Goal: Share content: Share content

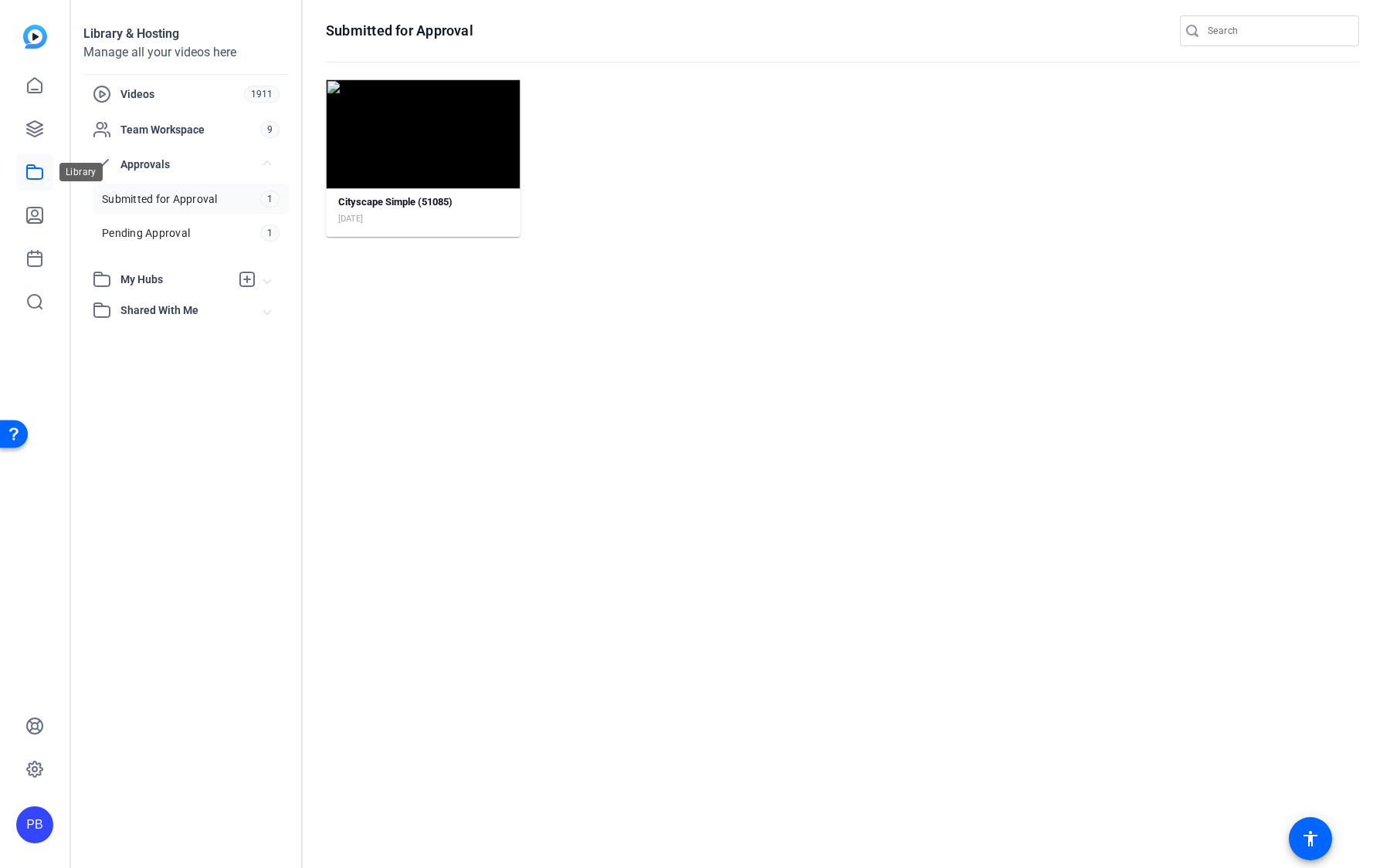
click at [35, 183] on link at bounding box center [35, 172] width 37 height 37
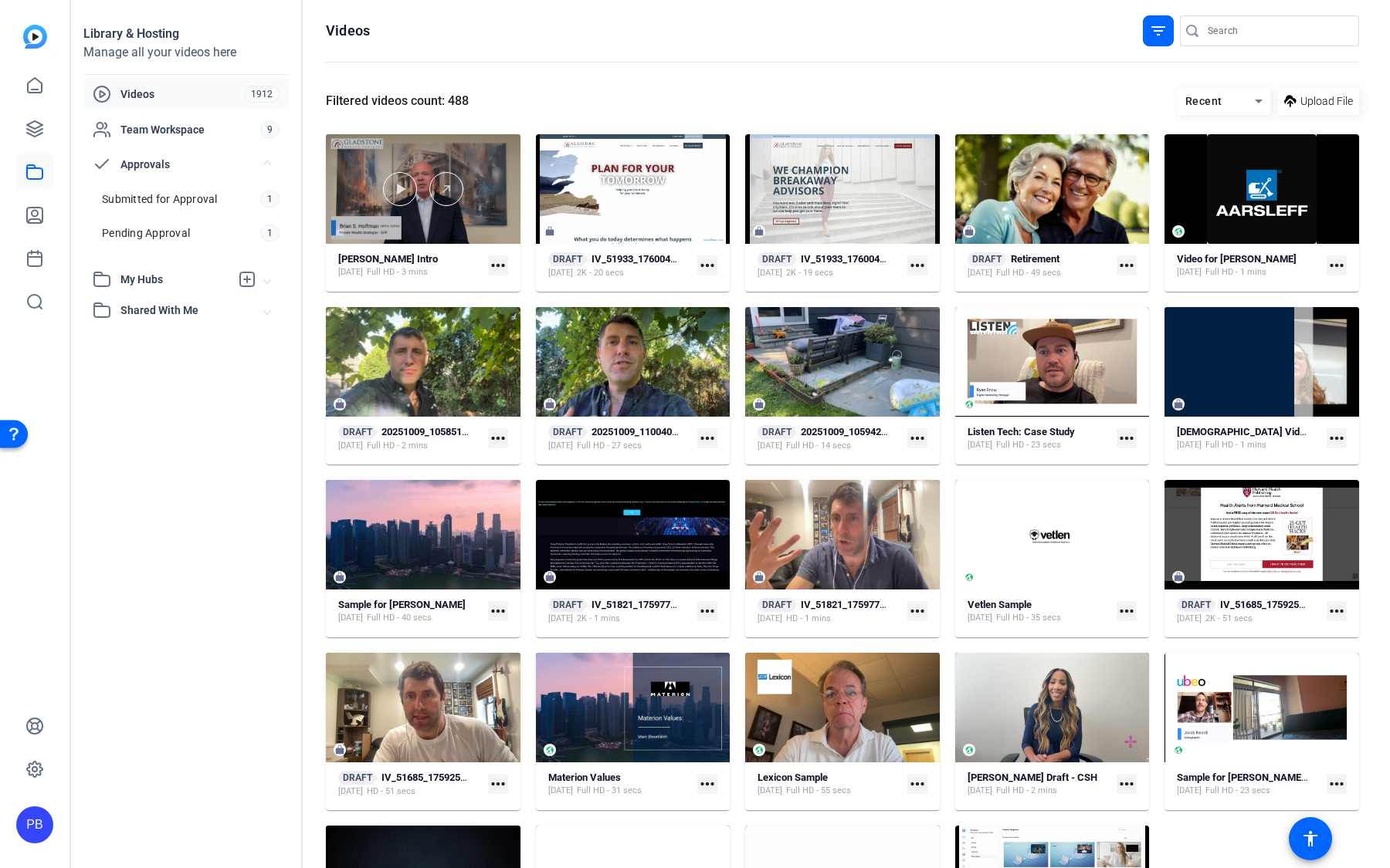
click at [450, 236] on div at bounding box center [423, 189] width 195 height 109
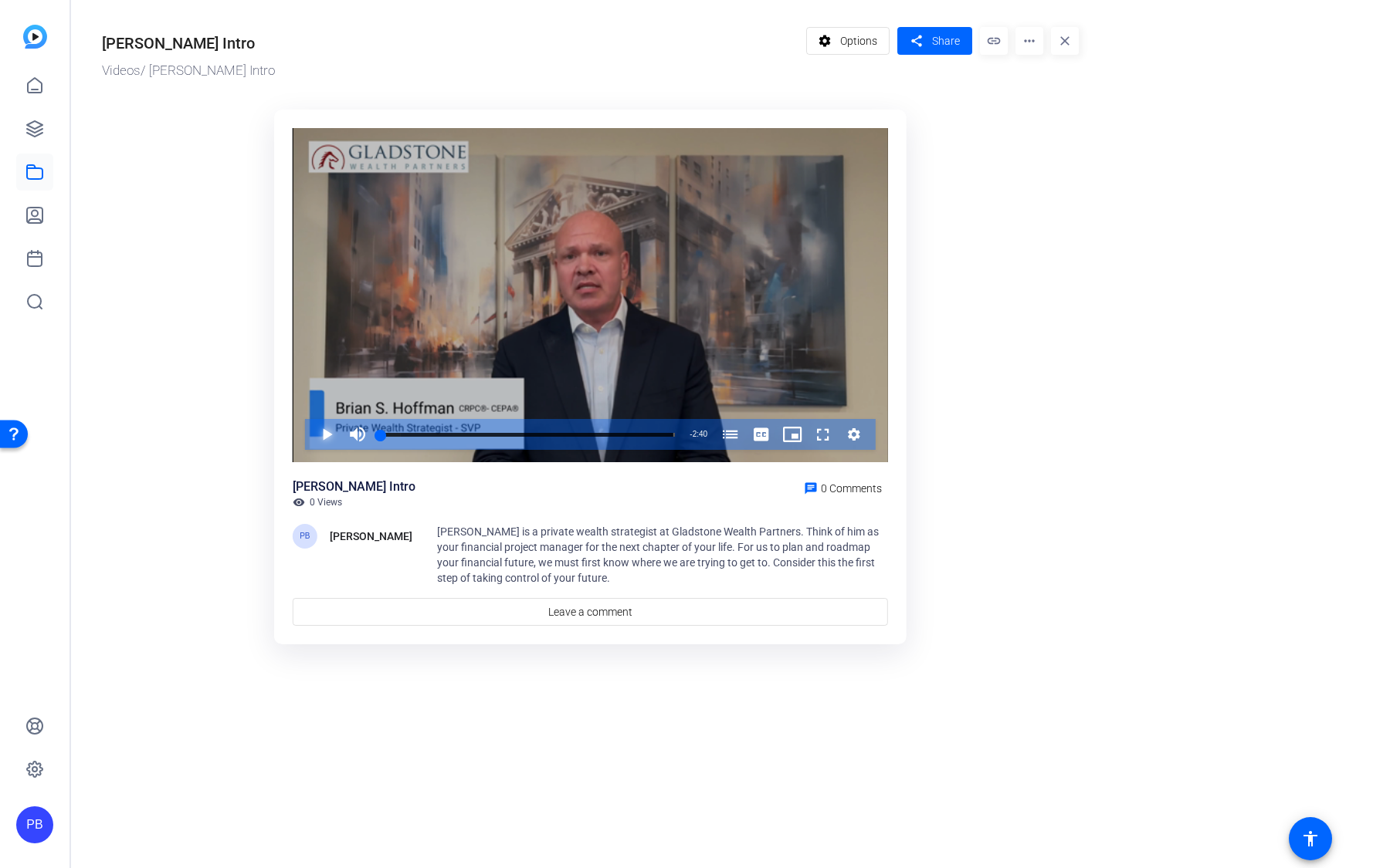
click at [311, 436] on span "Video Player" at bounding box center [311, 434] width 0 height 31
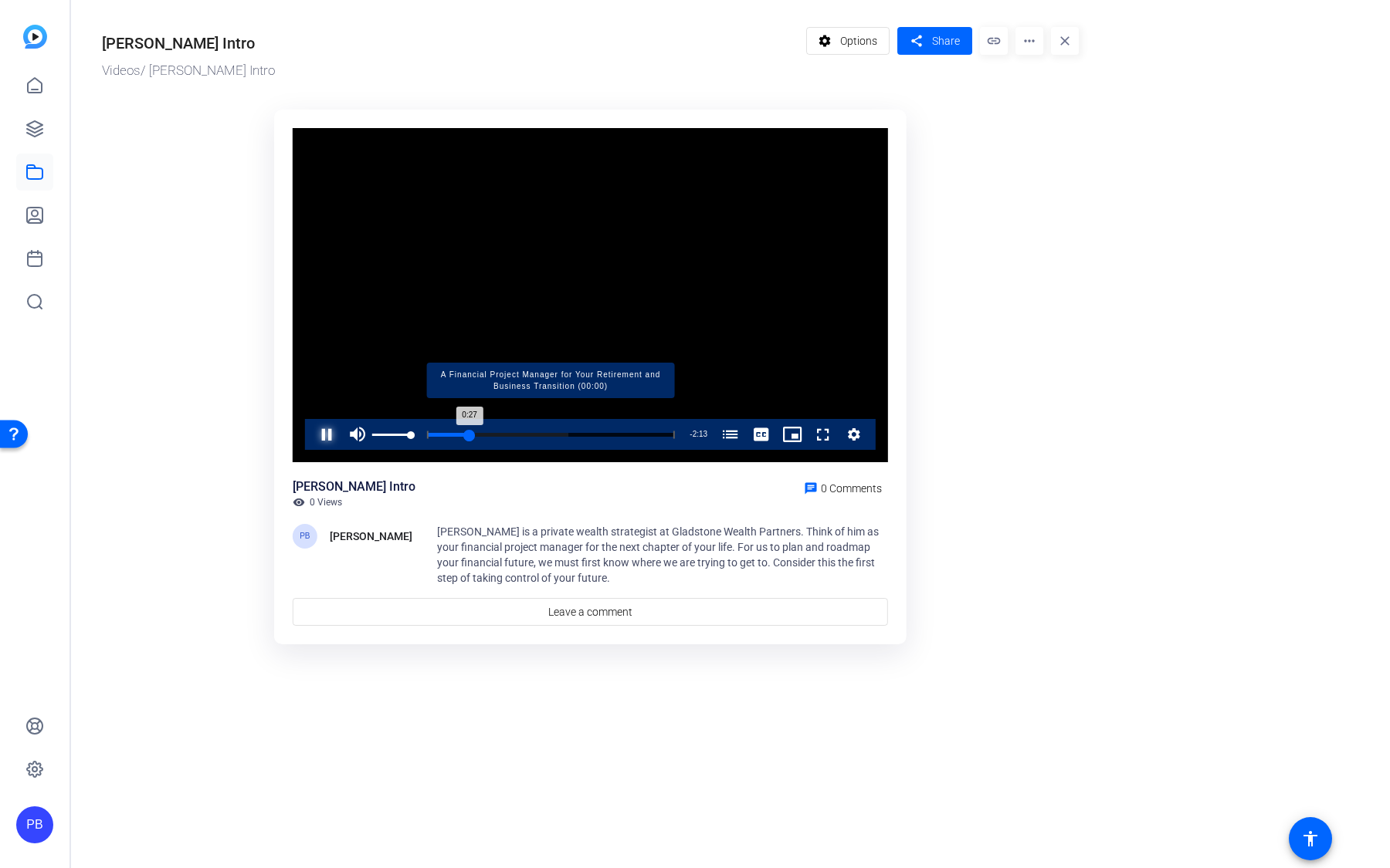
drag, startPoint x: 408, startPoint y: 433, endPoint x: 429, endPoint y: 434, distance: 21.0
click at [428, 434] on div "Pause Mute 100% Current Time 0:27 / Duration 2:40 Loaded : 56.95% 0:27 A Financ…" at bounding box center [589, 434] width 570 height 31
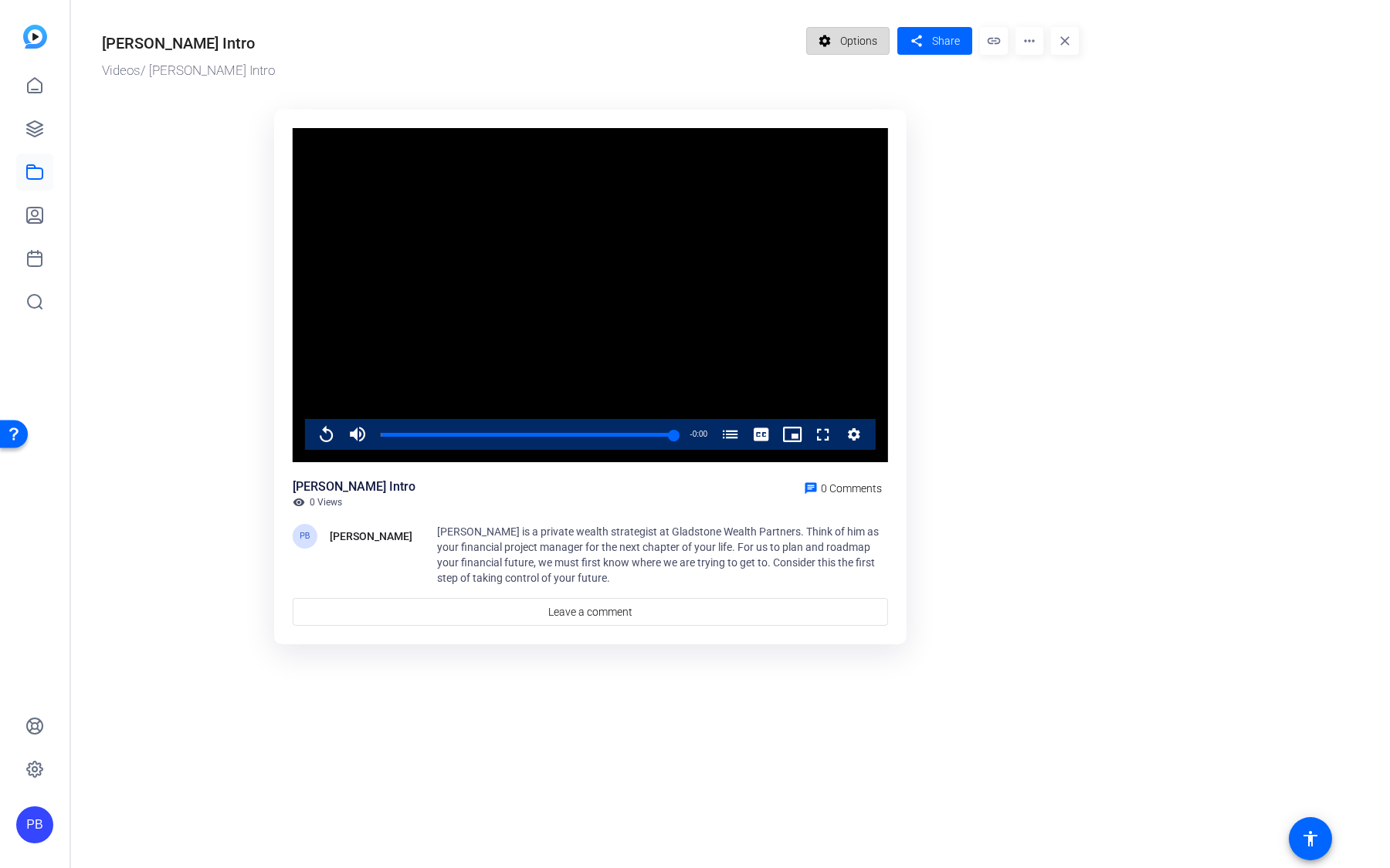
click at [848, 45] on span "Options" at bounding box center [859, 41] width 37 height 29
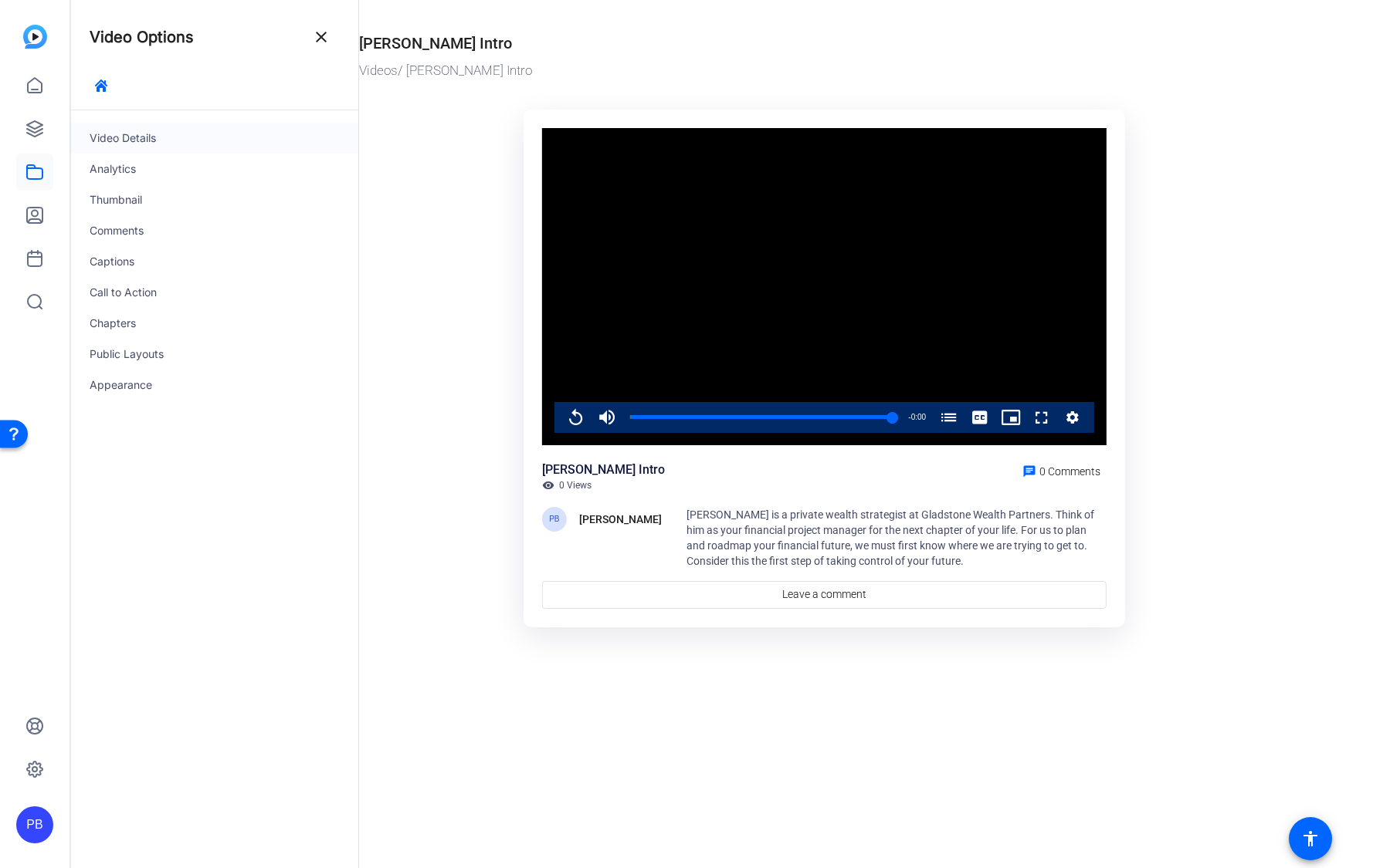
click at [217, 137] on div "Video Details" at bounding box center [214, 137] width 287 height 31
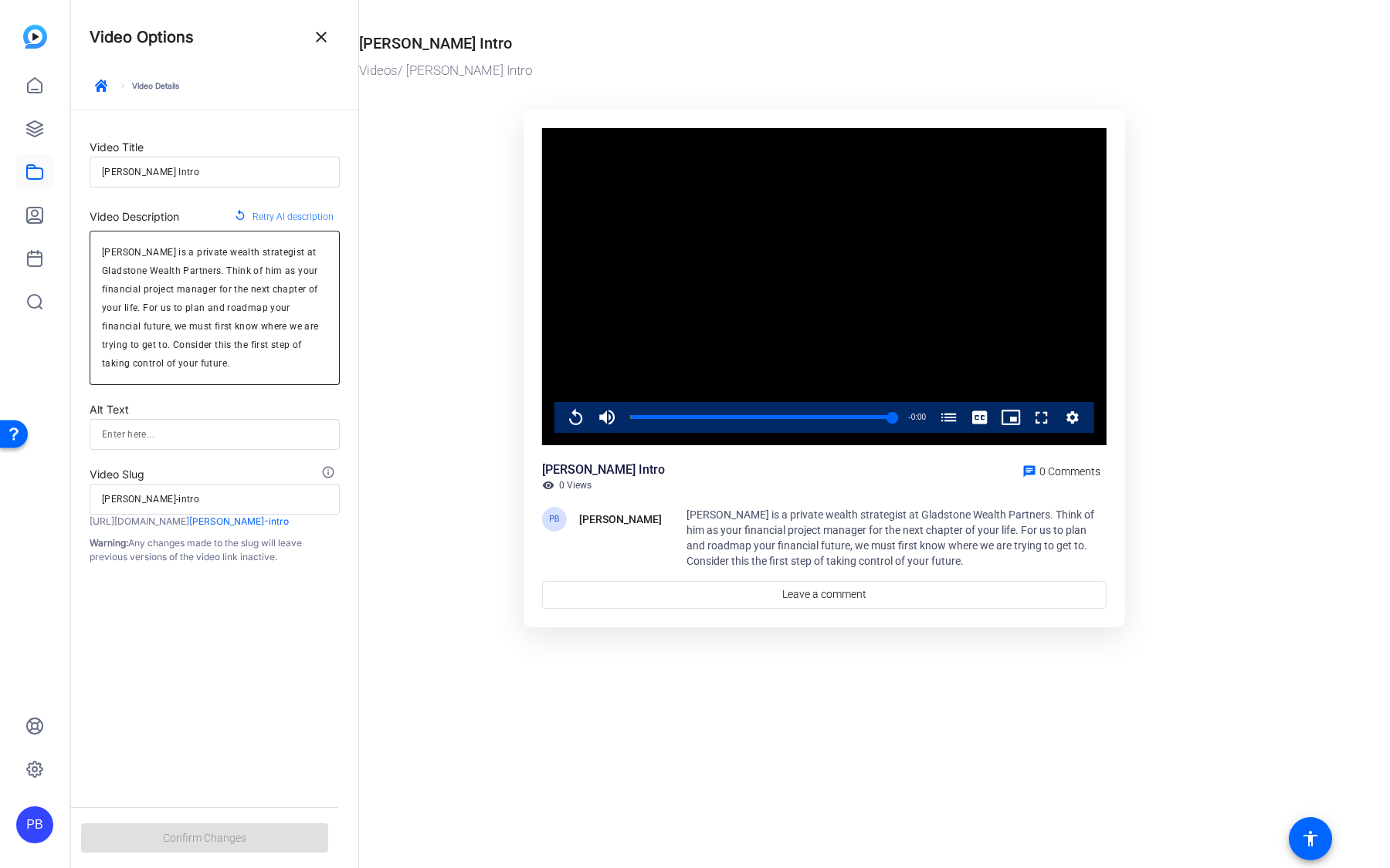
click at [189, 374] on div "[PERSON_NAME] is a private wealth strategist at Gladstone Wealth Partners. Thin…" at bounding box center [214, 308] width 225 height 155
drag, startPoint x: 190, startPoint y: 368, endPoint x: 170, endPoint y: 253, distance: 116.7
click at [170, 253] on textarea "[PERSON_NAME] is a private wealth strategist at Gladstone Wealth Partners. Thin…" at bounding box center [214, 308] width 225 height 130
click at [102, 254] on textarea "[PERSON_NAME] is a private wealth strategist at Gladstone Wealth Partners. Thin…" at bounding box center [214, 308] width 225 height 130
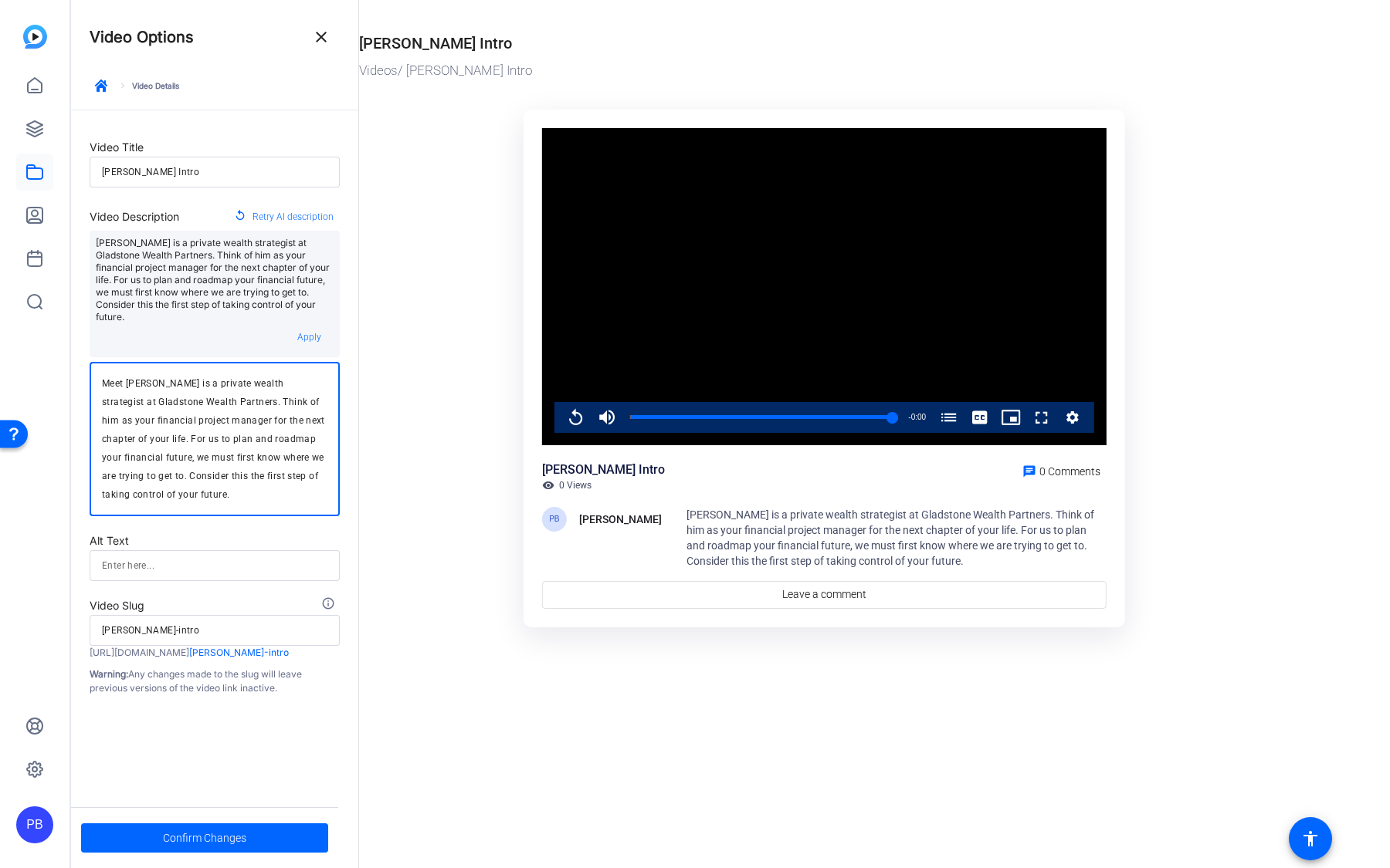
click at [190, 382] on textarea "Meet [PERSON_NAME] is a private wealth strategist at Gladstone Wealth Partners.…" at bounding box center [214, 439] width 225 height 130
click at [234, 382] on textarea "Meet [PERSON_NAME], Private wealth strategist at [GEOGRAPHIC_DATA] Wealth Partn…" at bounding box center [214, 439] width 225 height 130
drag, startPoint x: 257, startPoint y: 402, endPoint x: 282, endPoint y: 517, distance: 117.7
click at [282, 517] on form "Video Title [PERSON_NAME] Intro Video Description replay Retry AI description […" at bounding box center [214, 402] width 287 height 585
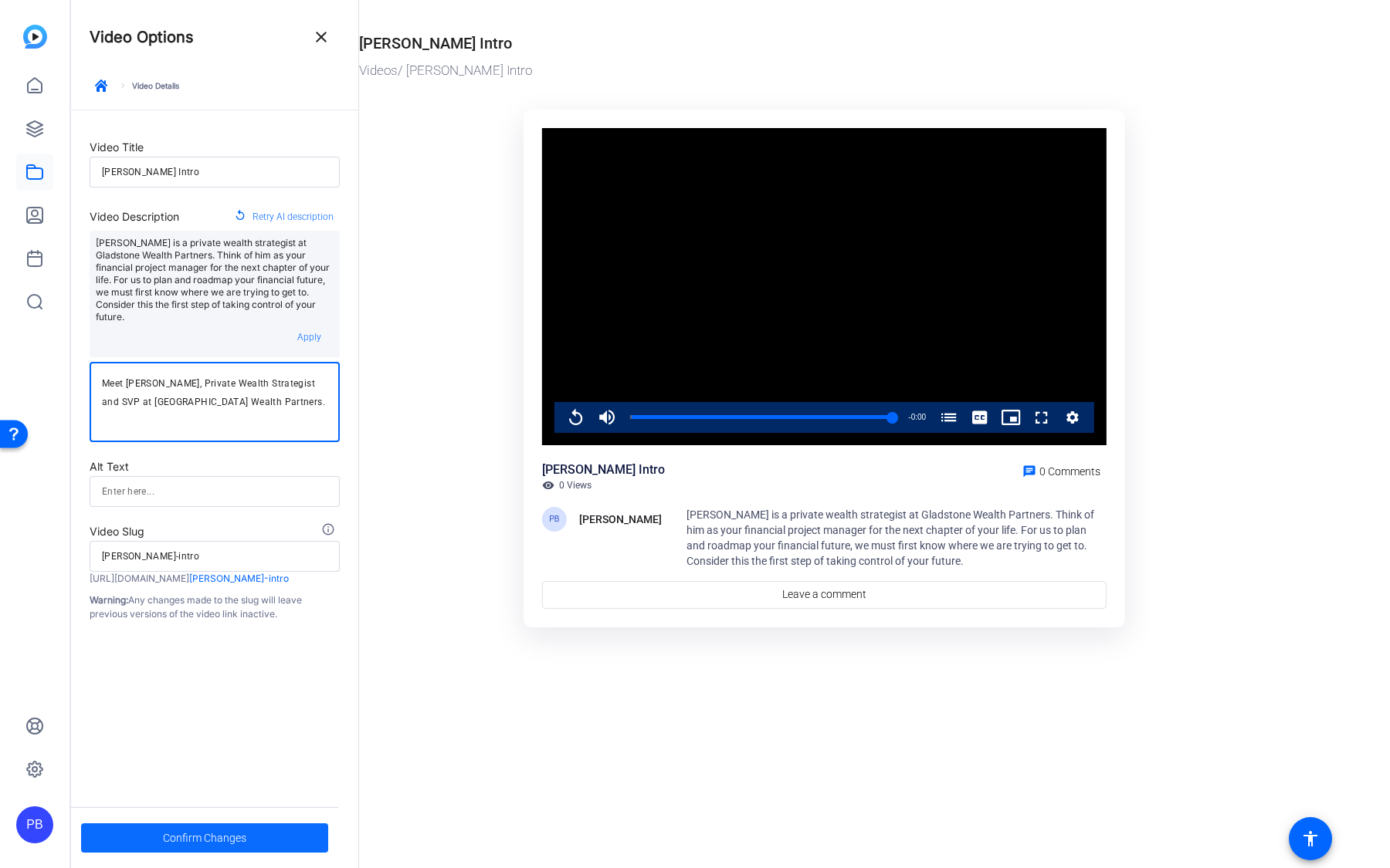
type textarea "Meet [PERSON_NAME], Private Wealth Strategist and SVP at [GEOGRAPHIC_DATA] Weal…"
click at [198, 837] on span "Confirm Changes" at bounding box center [204, 837] width 84 height 29
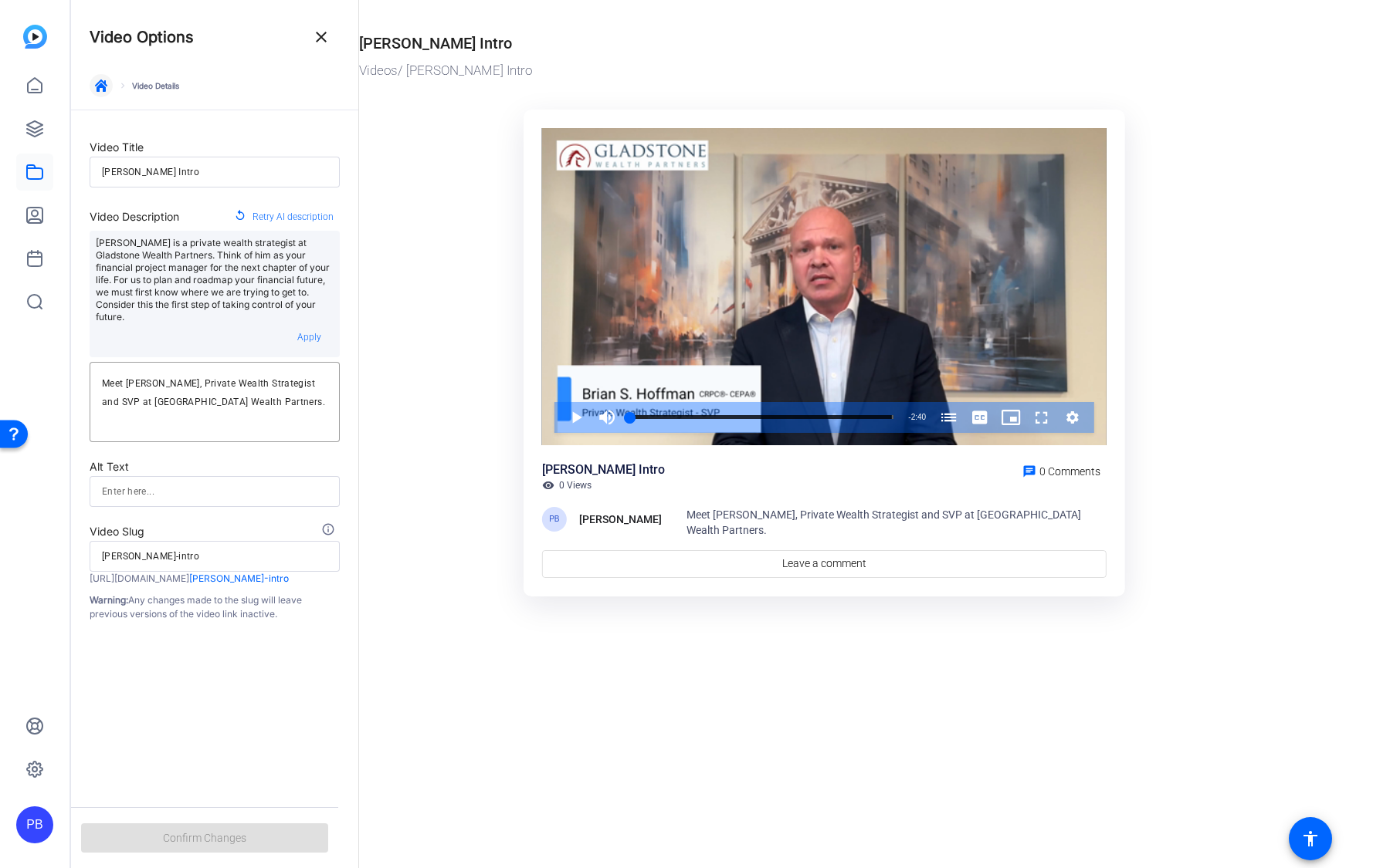
click at [98, 92] on span "button" at bounding box center [101, 85] width 37 height 37
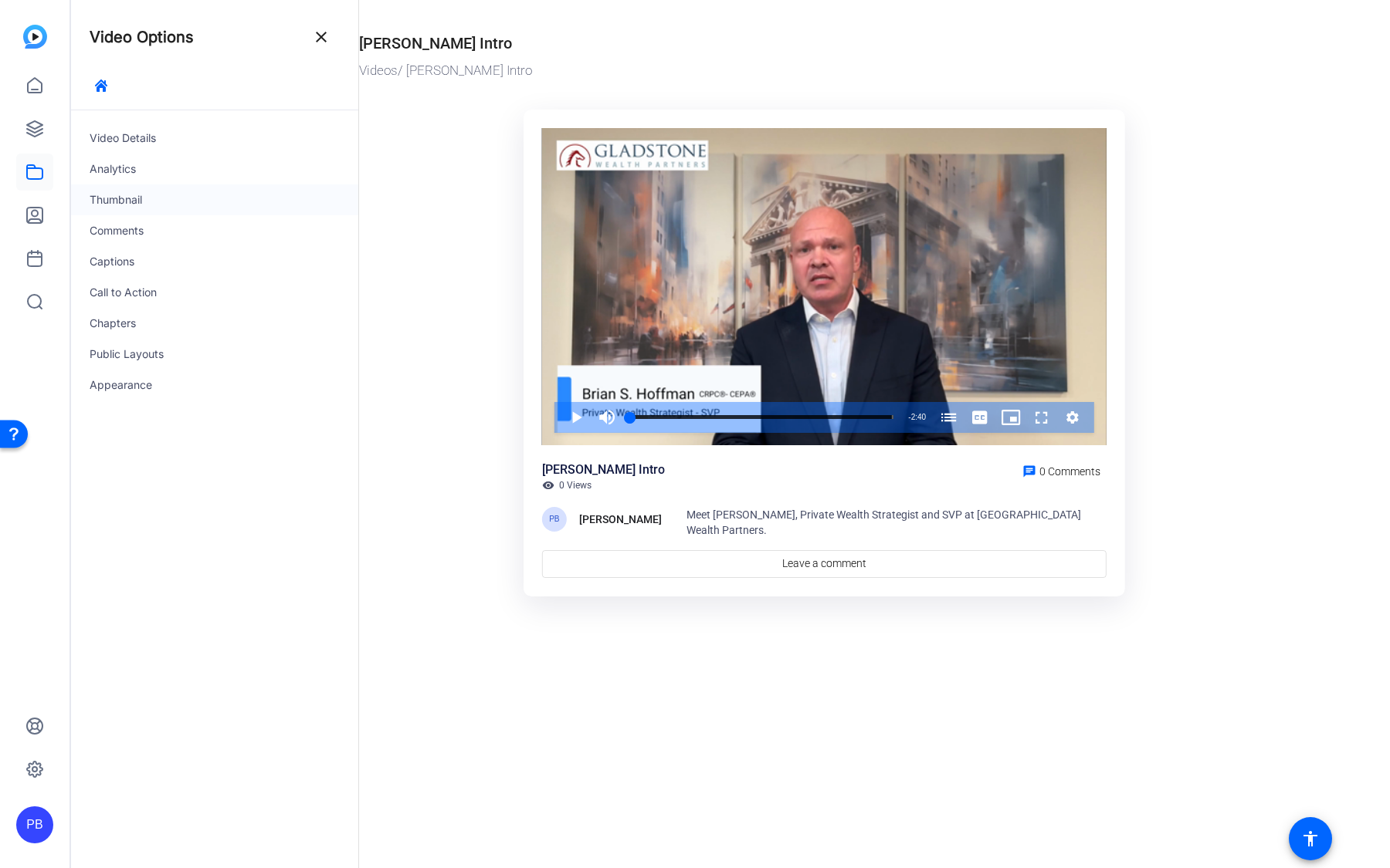
click at [151, 195] on div "Thumbnail" at bounding box center [214, 199] width 287 height 31
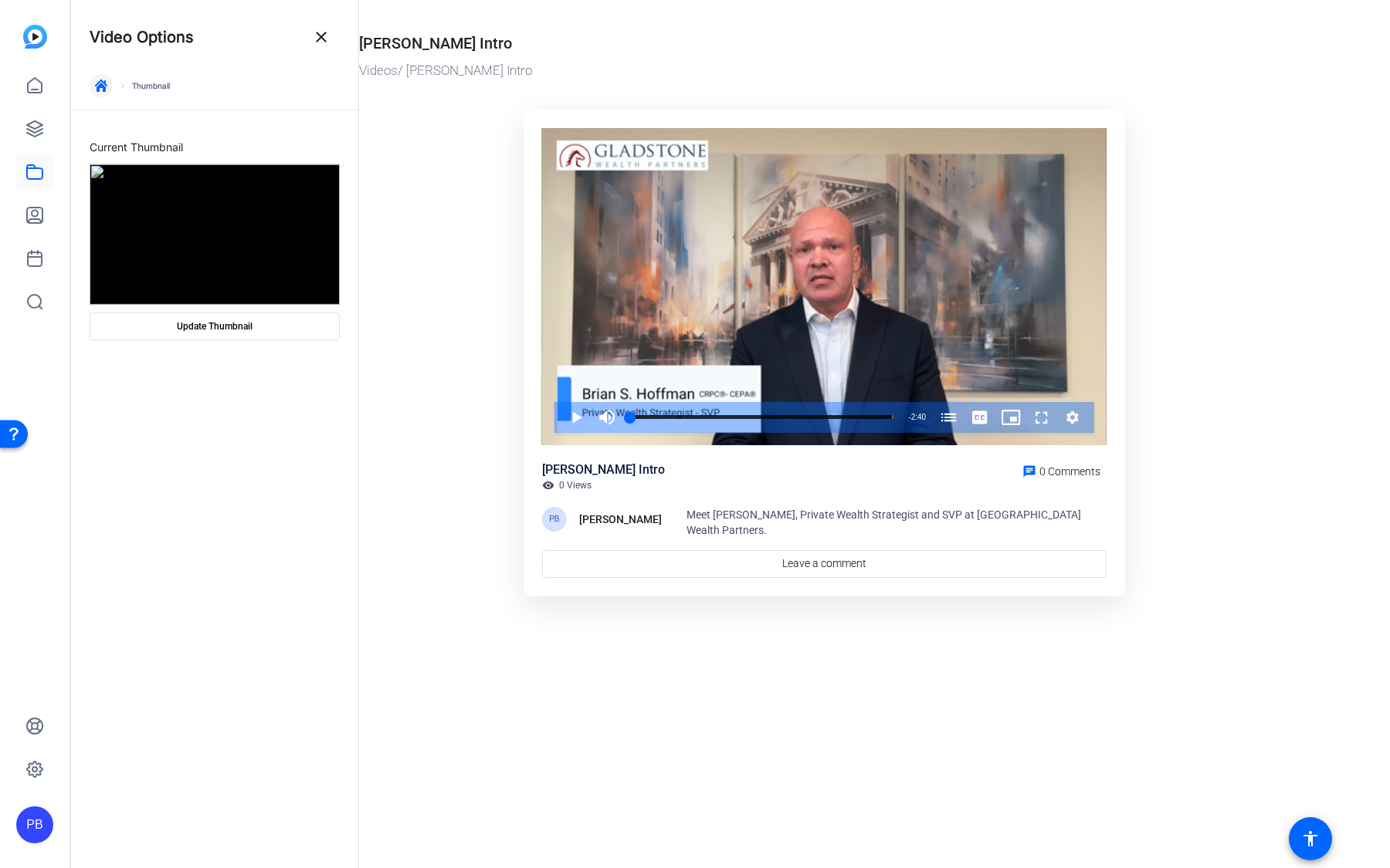
click at [99, 77] on span "button" at bounding box center [101, 85] width 37 height 37
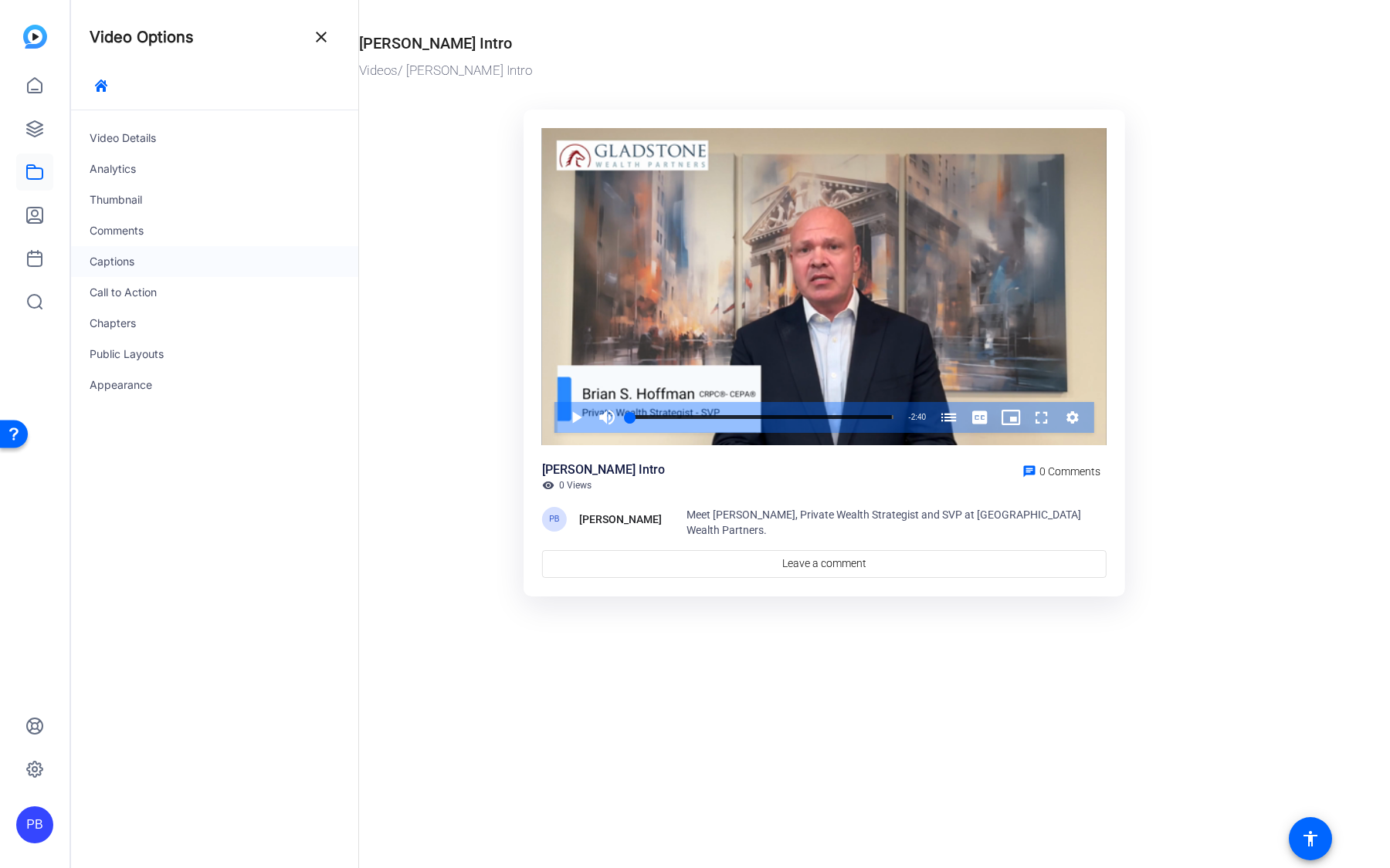
click at [154, 262] on div "Captions" at bounding box center [214, 261] width 287 height 31
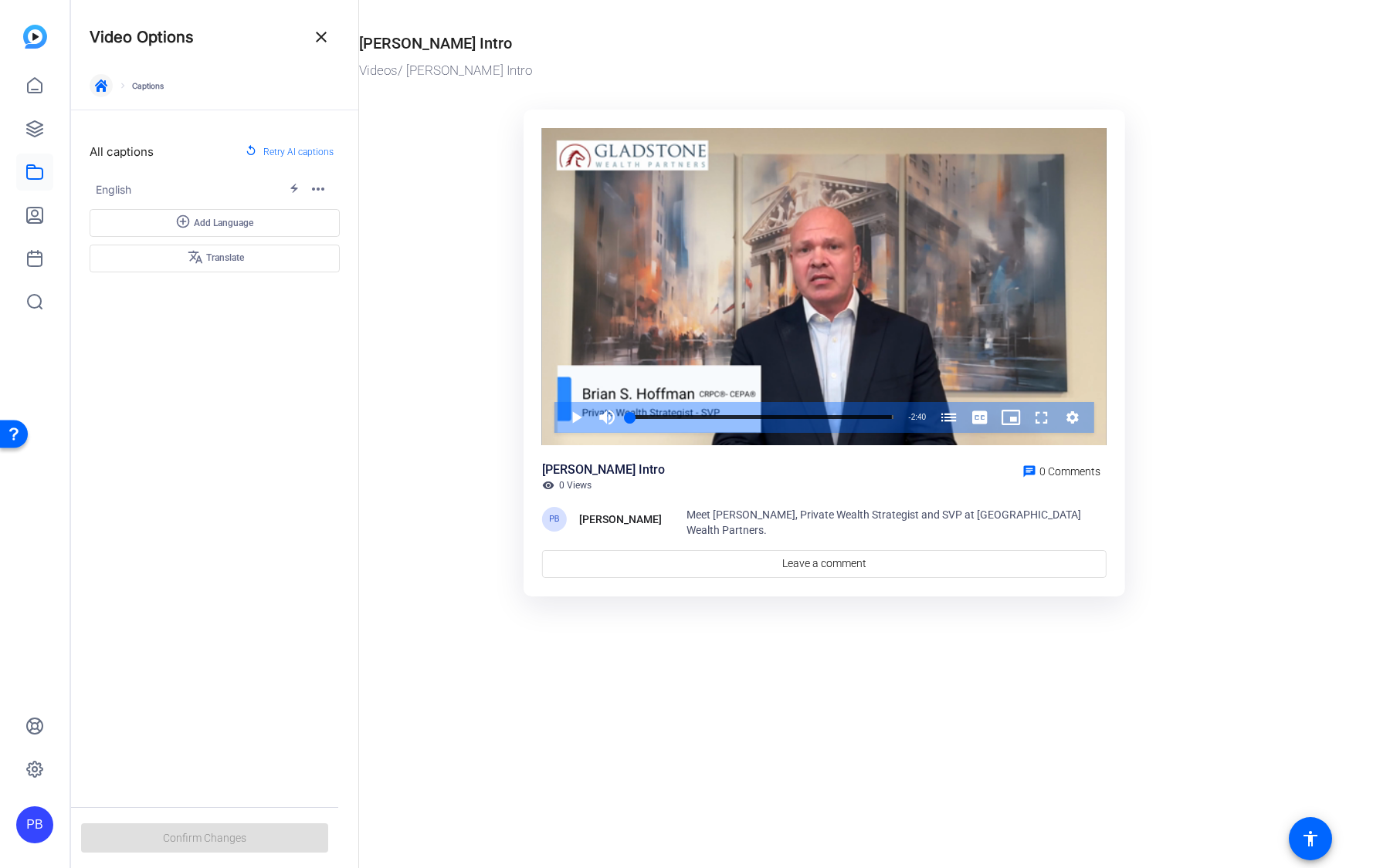
click at [103, 88] on icon "button" at bounding box center [101, 85] width 12 height 12
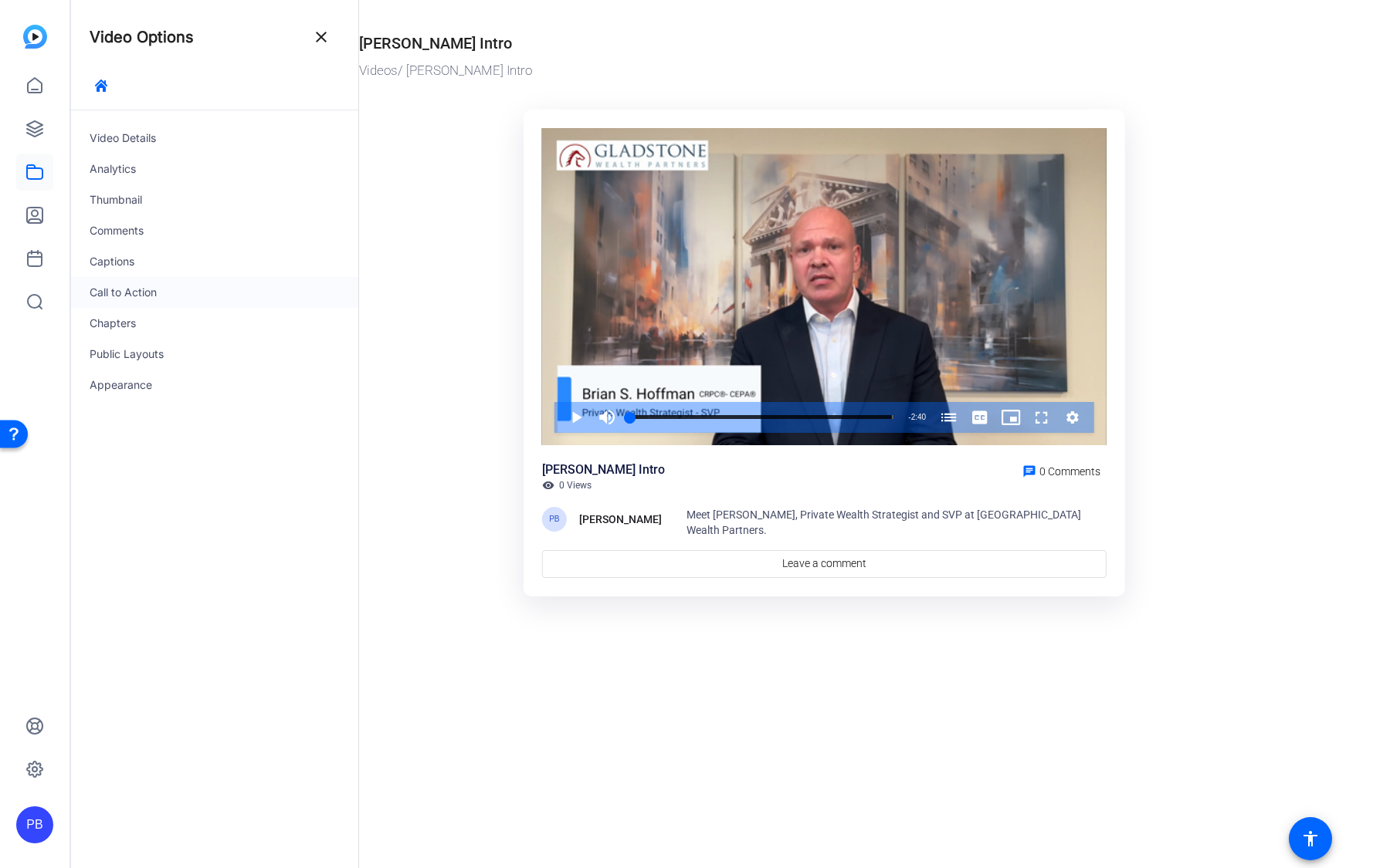
click at [149, 290] on div "Call to Action" at bounding box center [214, 292] width 287 height 31
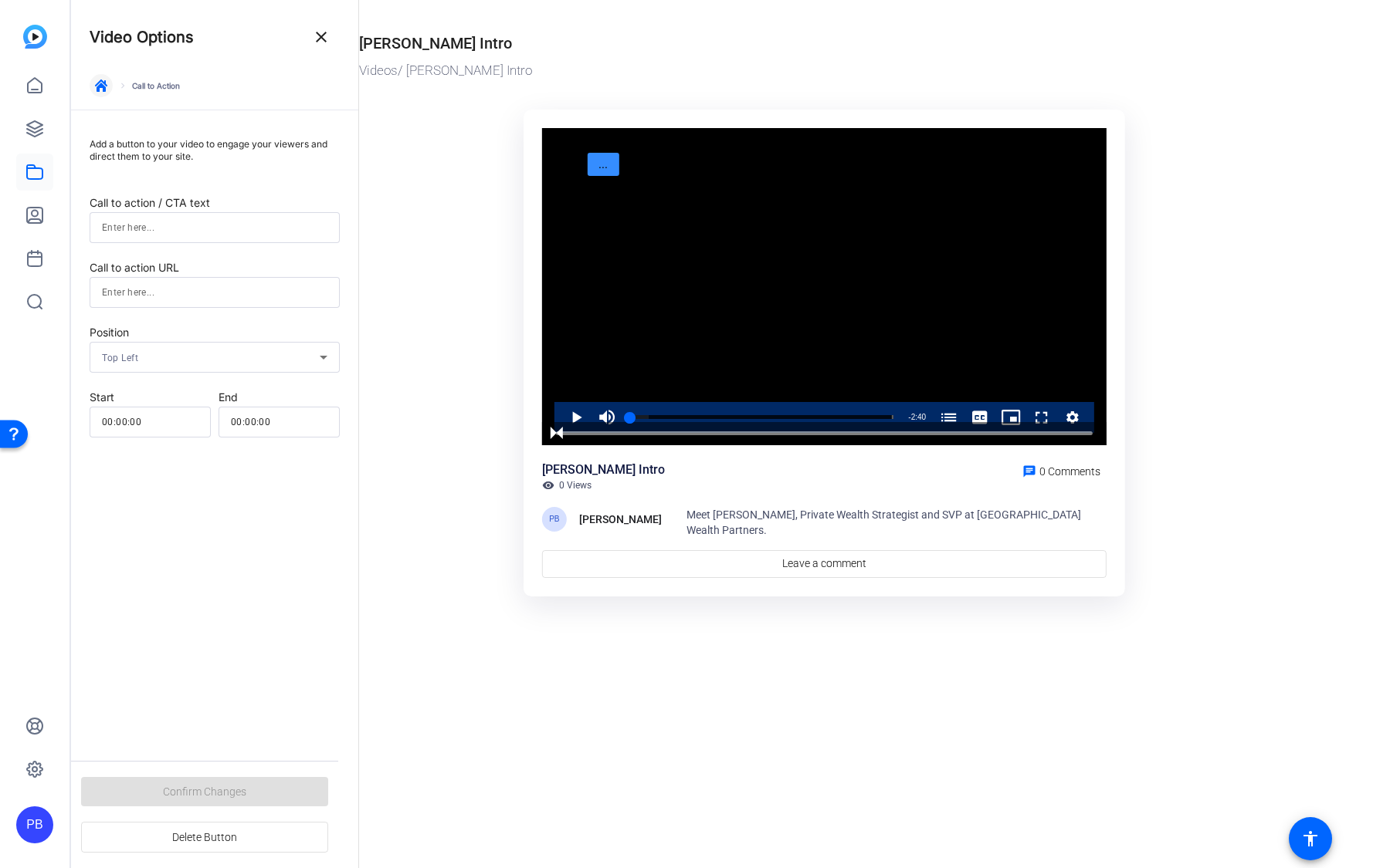
click at [108, 89] on span "button" at bounding box center [101, 85] width 37 height 37
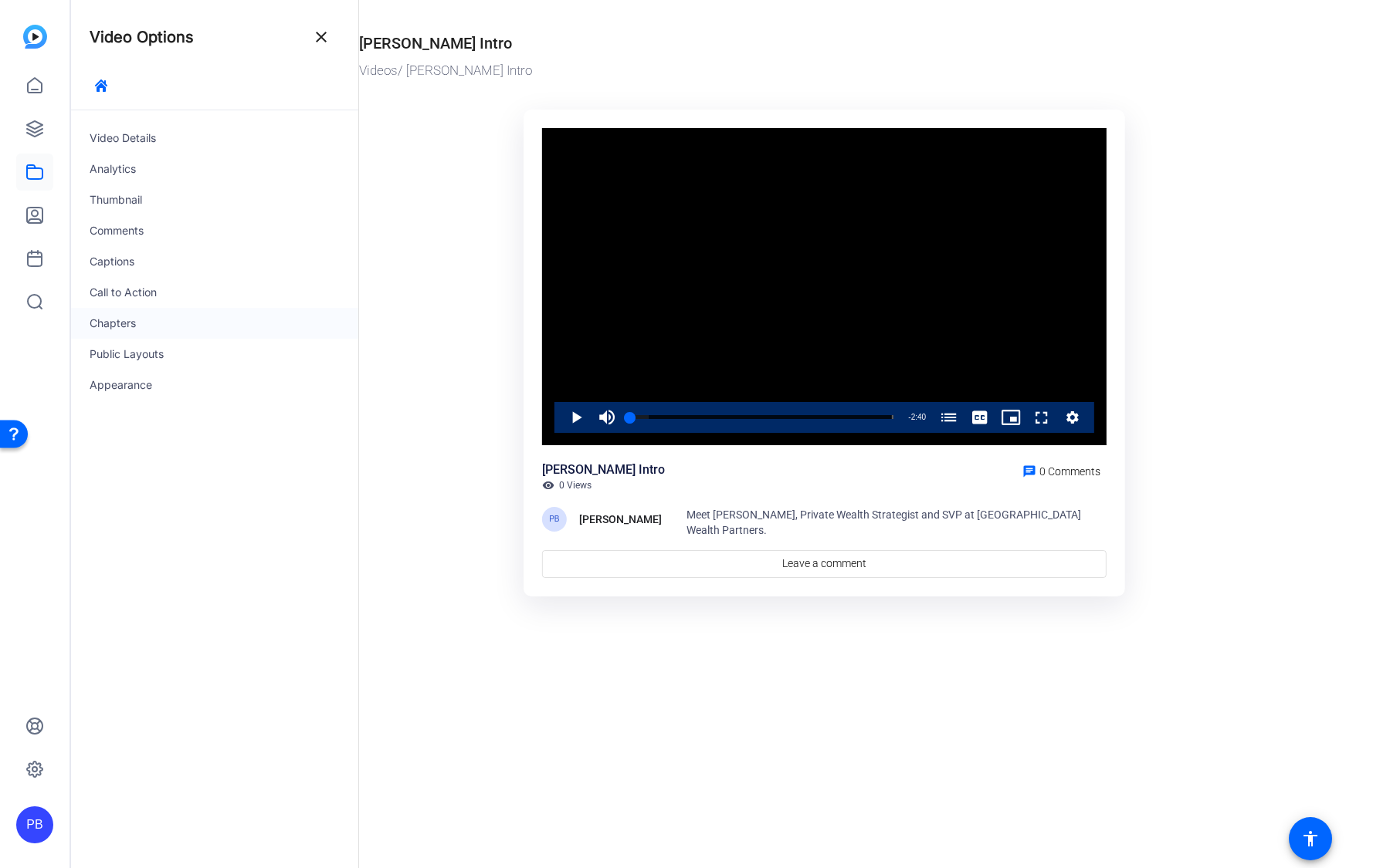
click at [174, 323] on div "Chapters" at bounding box center [214, 323] width 287 height 31
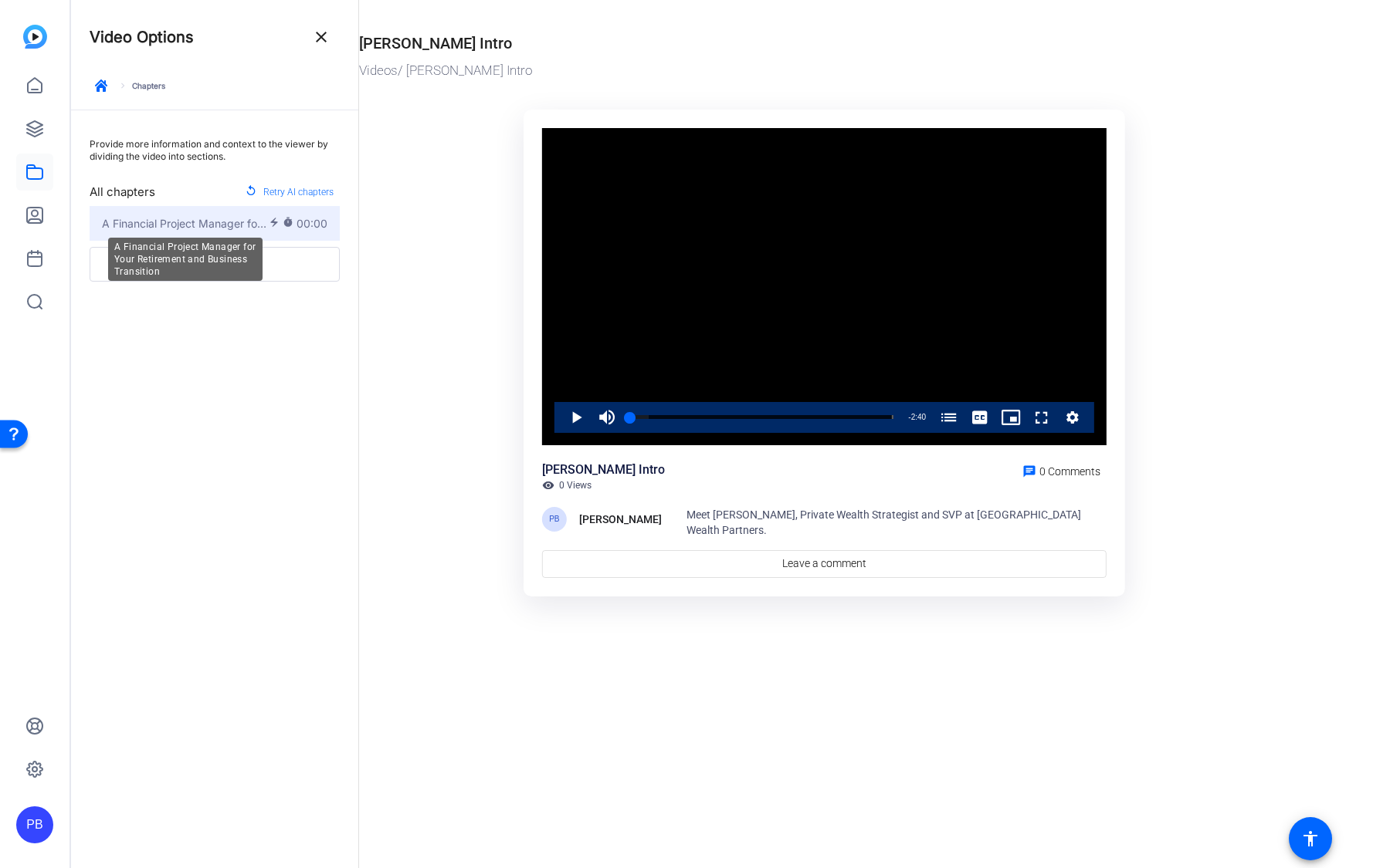
click at [237, 227] on span "A Financial Project Manager for Your Retirement and Business Transition" at bounding box center [185, 223] width 166 height 17
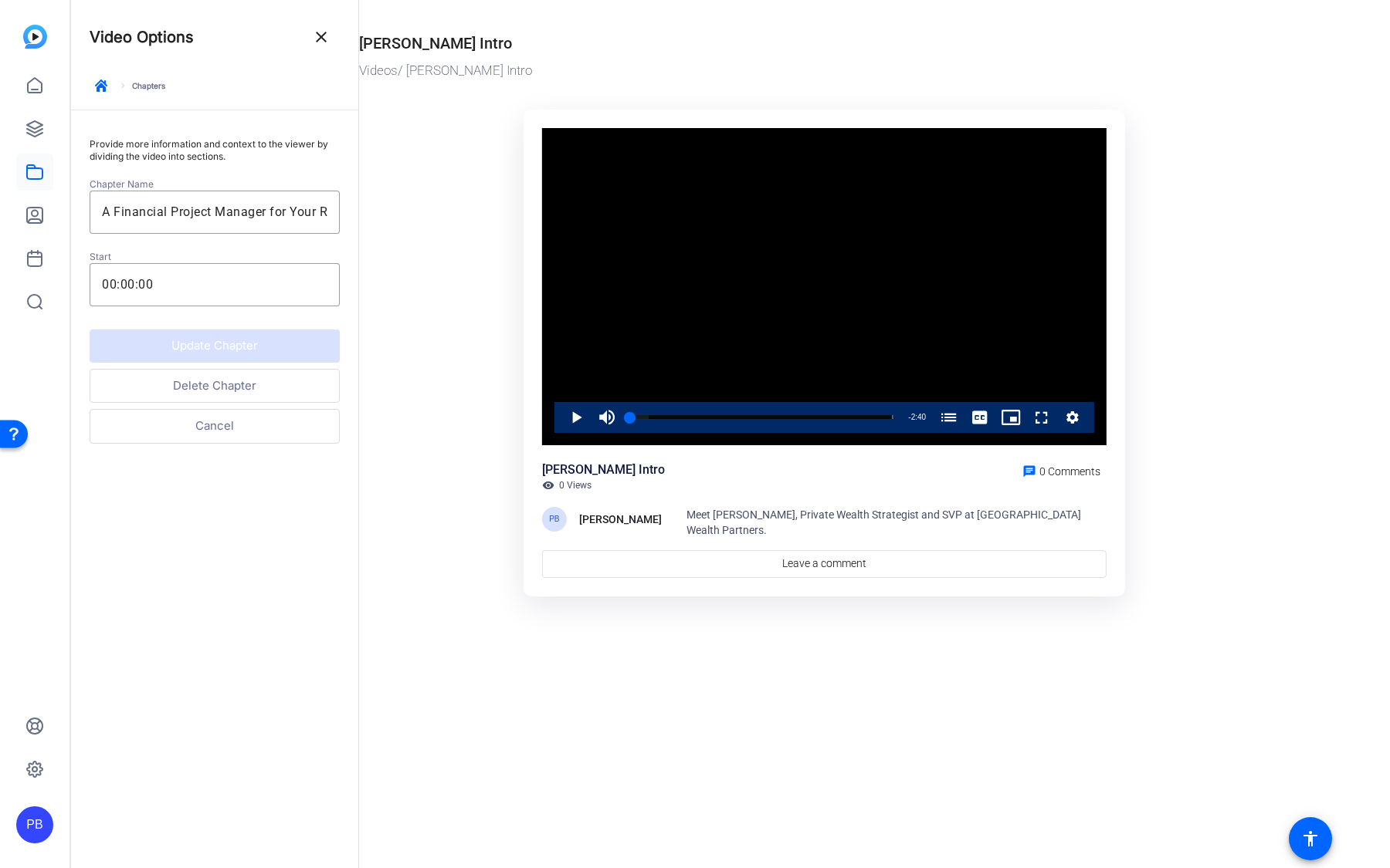
click at [260, 386] on button "Delete Chapter" at bounding box center [214, 386] width 250 height 35
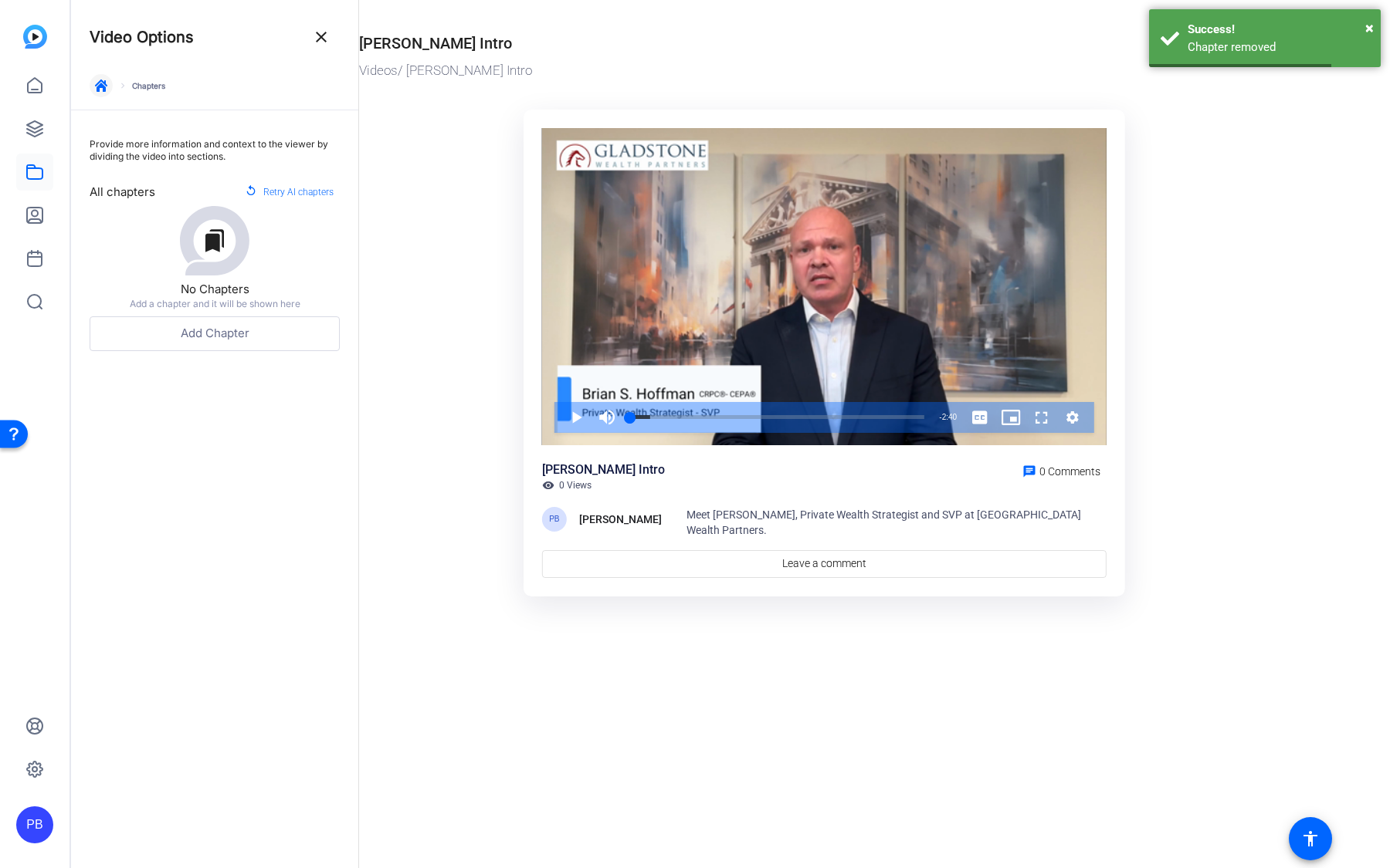
click at [96, 87] on icon "button" at bounding box center [101, 85] width 12 height 12
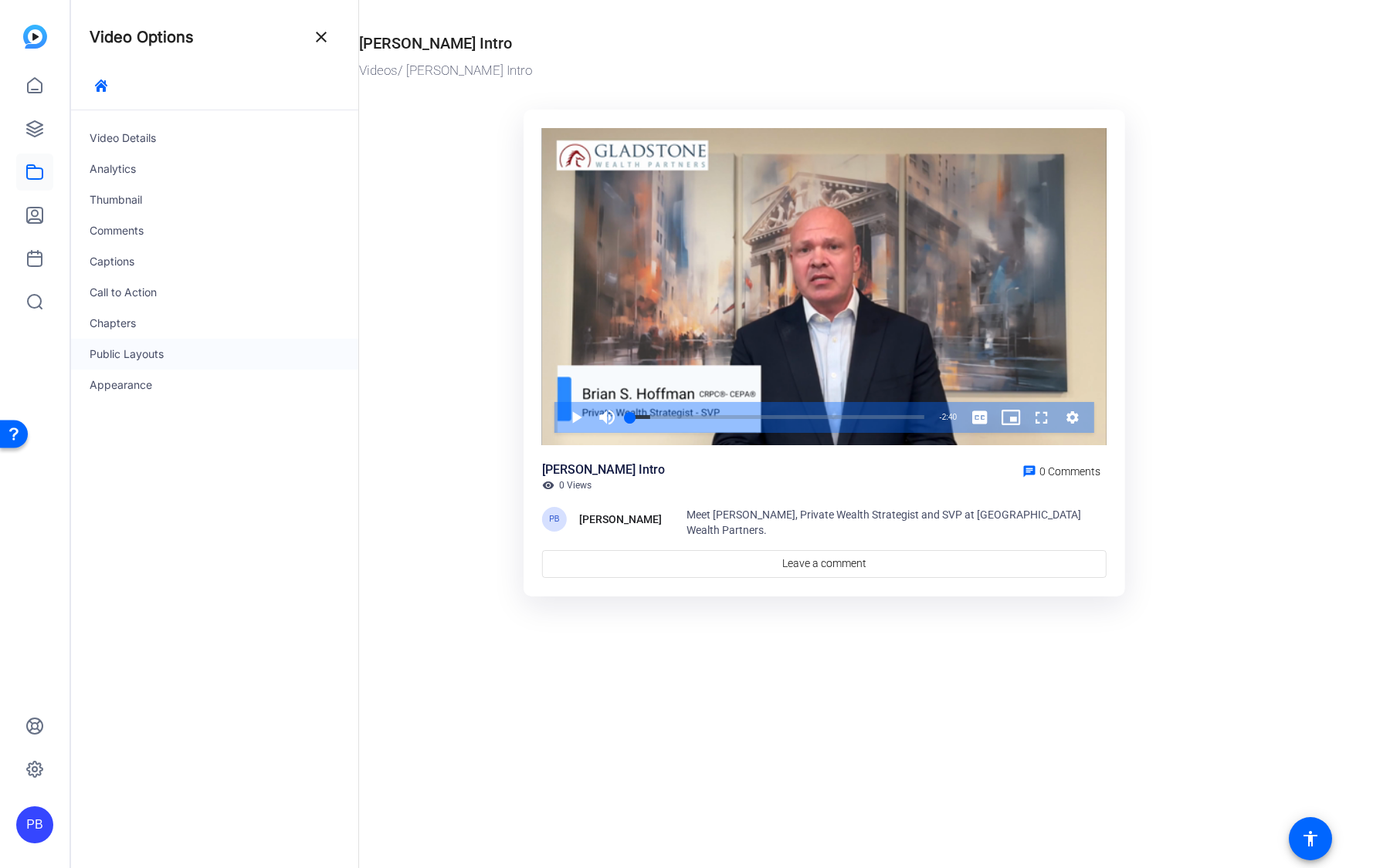
click at [169, 362] on div "Public Layouts" at bounding box center [214, 353] width 287 height 31
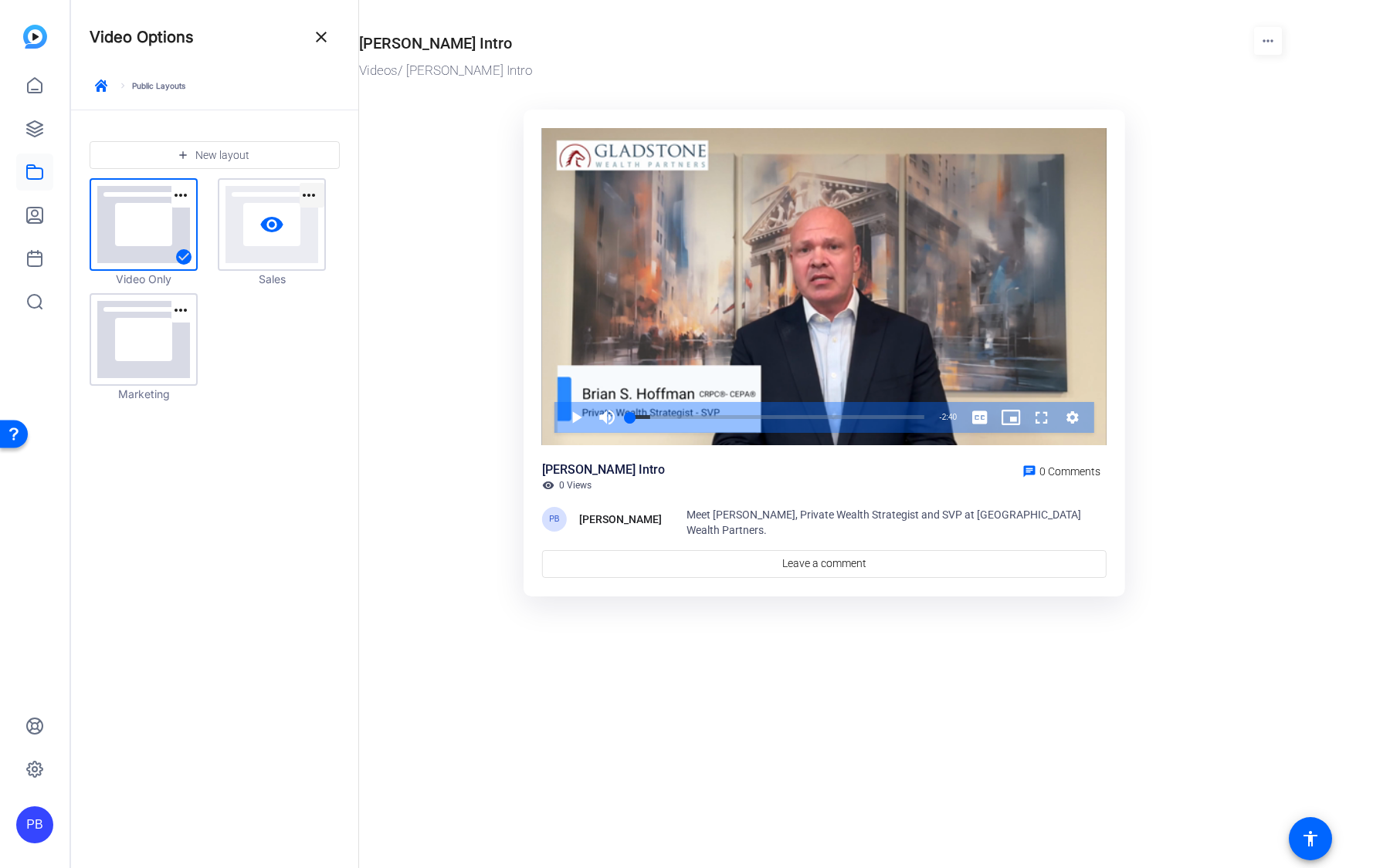
click at [307, 204] on mat-icon "more_horiz" at bounding box center [309, 195] width 18 height 18
click at [362, 156] on div at bounding box center [695, 434] width 1390 height 868
click at [316, 41] on mat-icon "close" at bounding box center [321, 37] width 18 height 18
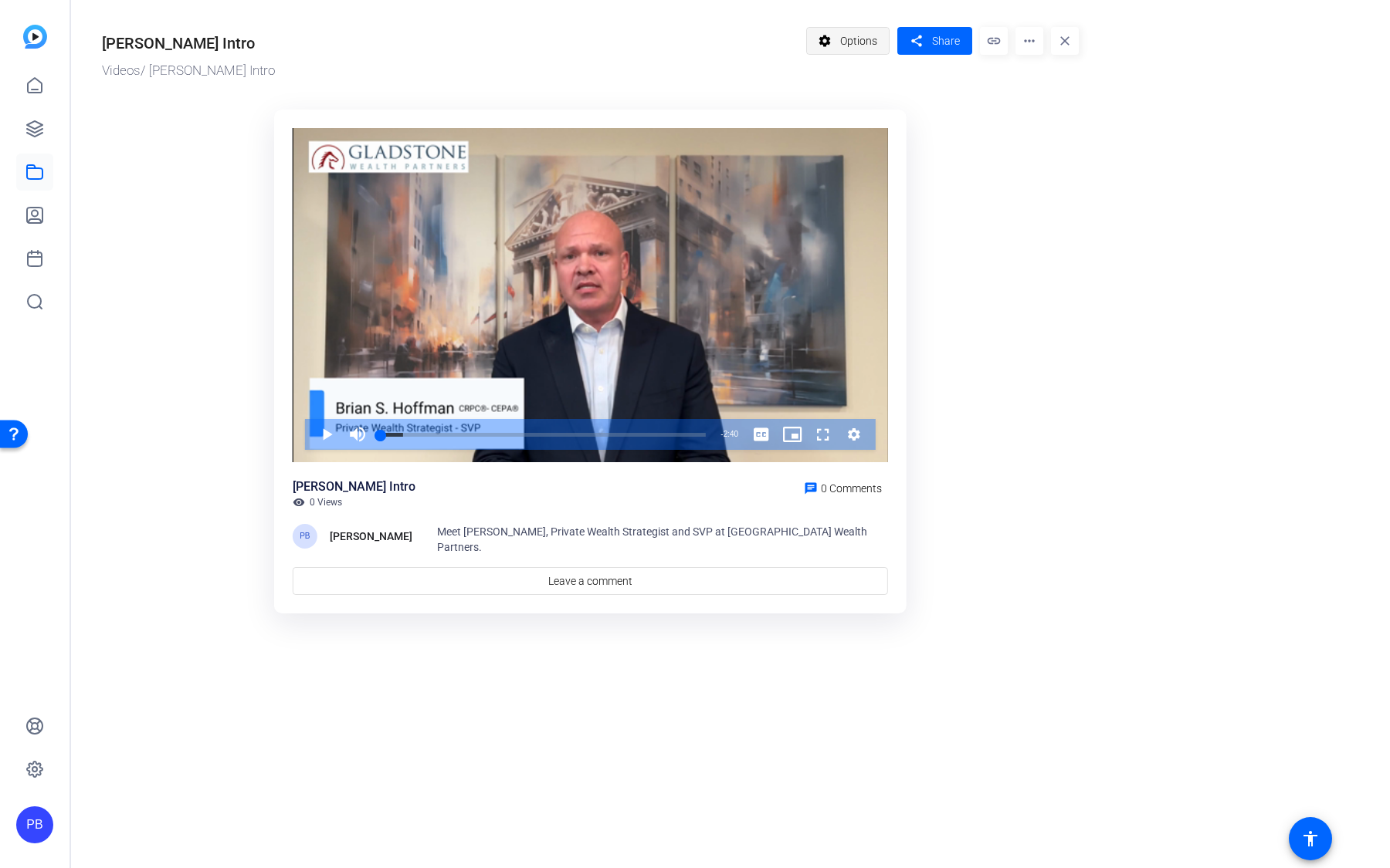
click at [837, 43] on span at bounding box center [849, 41] width 83 height 37
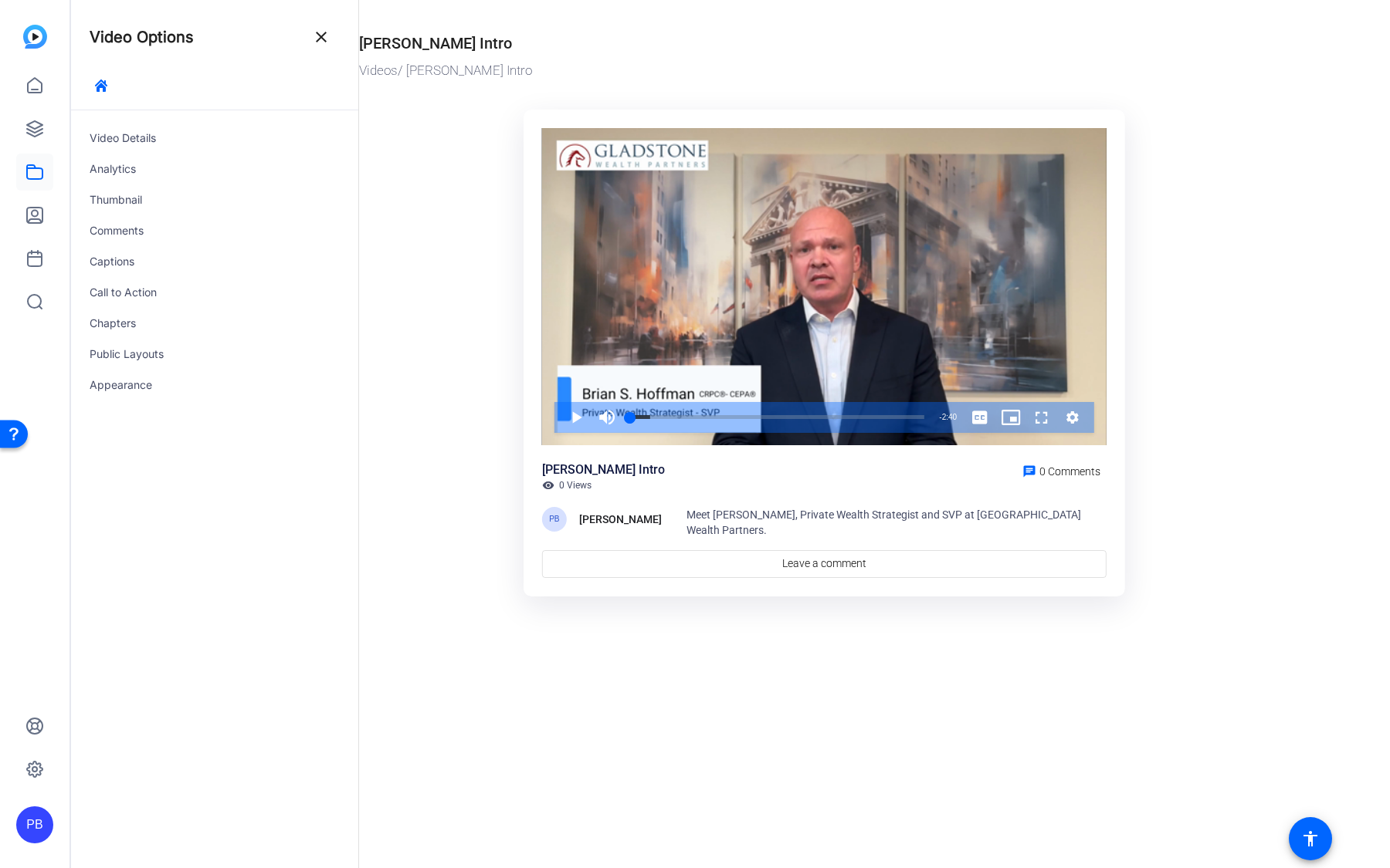
click at [320, 32] on mat-icon "close" at bounding box center [321, 37] width 18 height 18
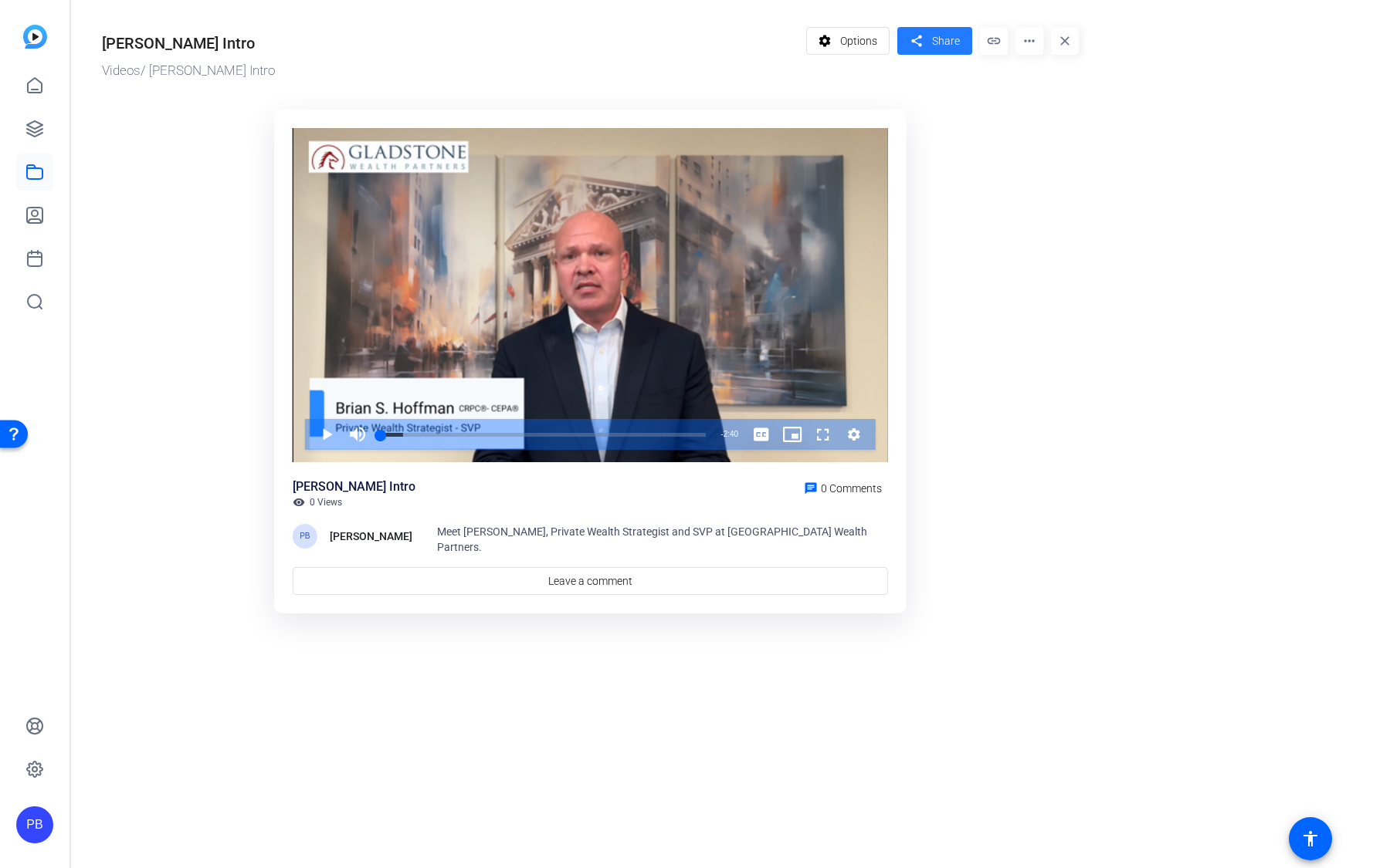
click at [926, 41] on mat-icon "share" at bounding box center [916, 41] width 19 height 21
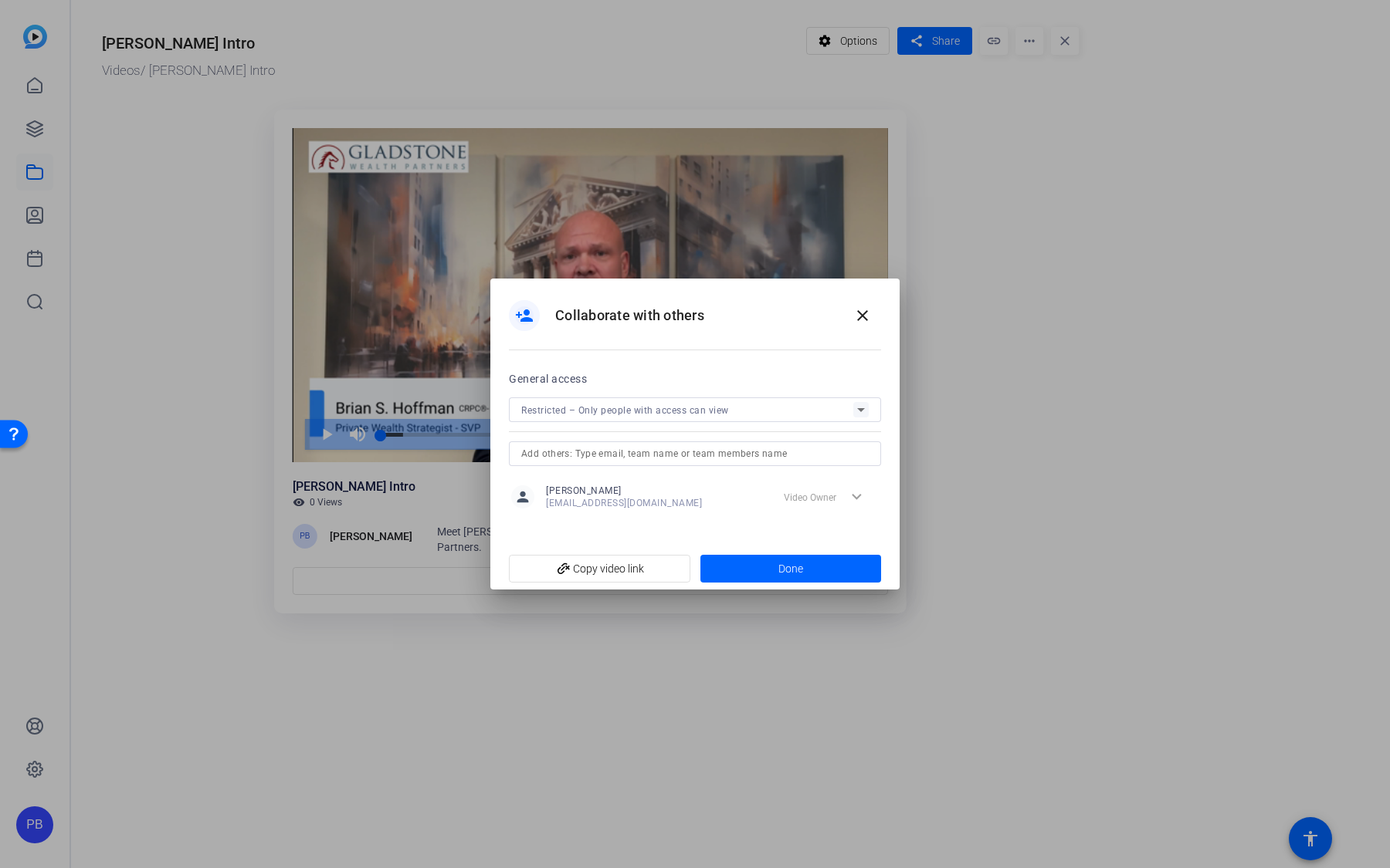
click at [722, 406] on span "Restricted – Only people with access can view" at bounding box center [625, 410] width 208 height 11
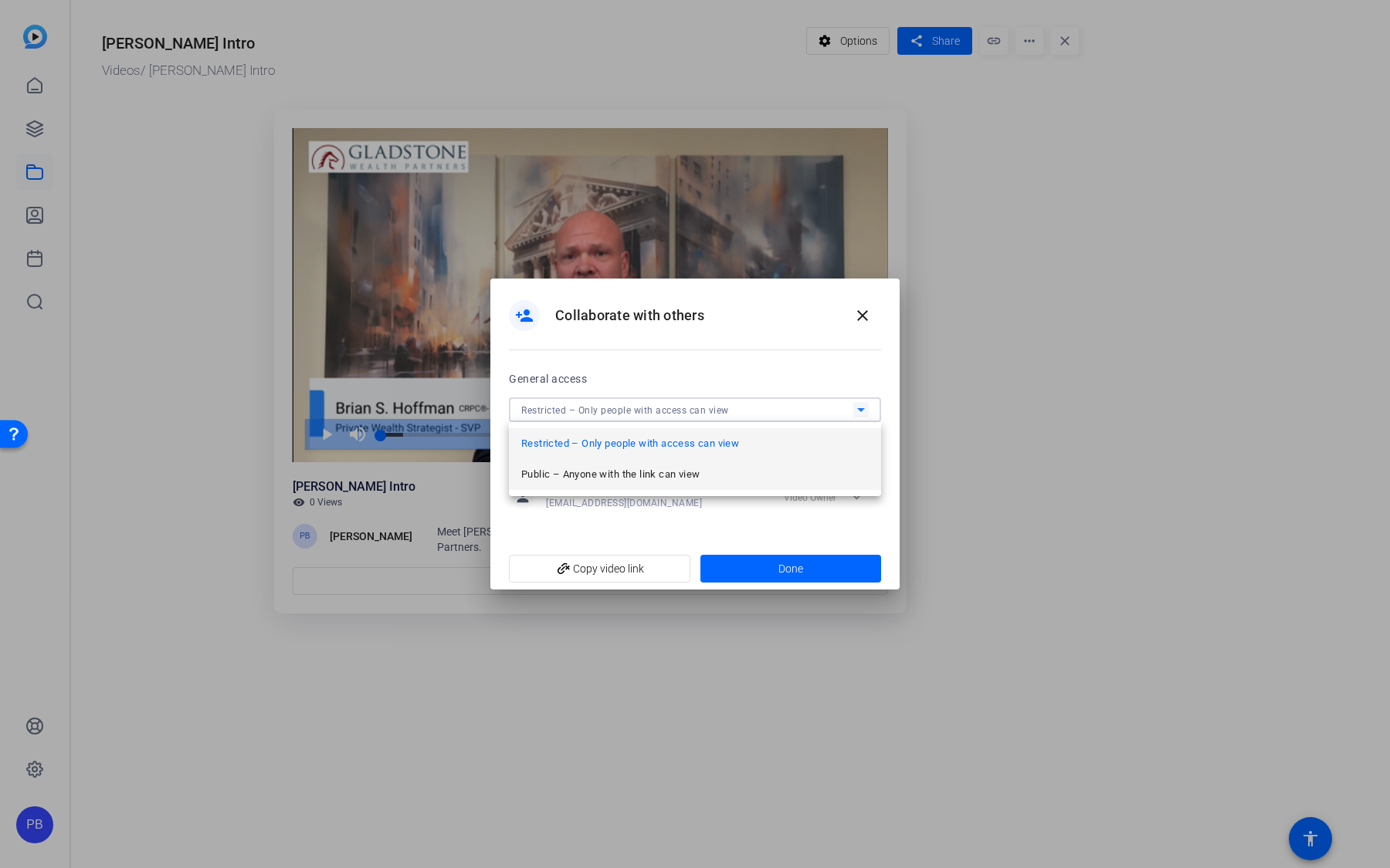
click at [691, 464] on mat-option "Public – Anyone with the link can view" at bounding box center [695, 474] width 373 height 31
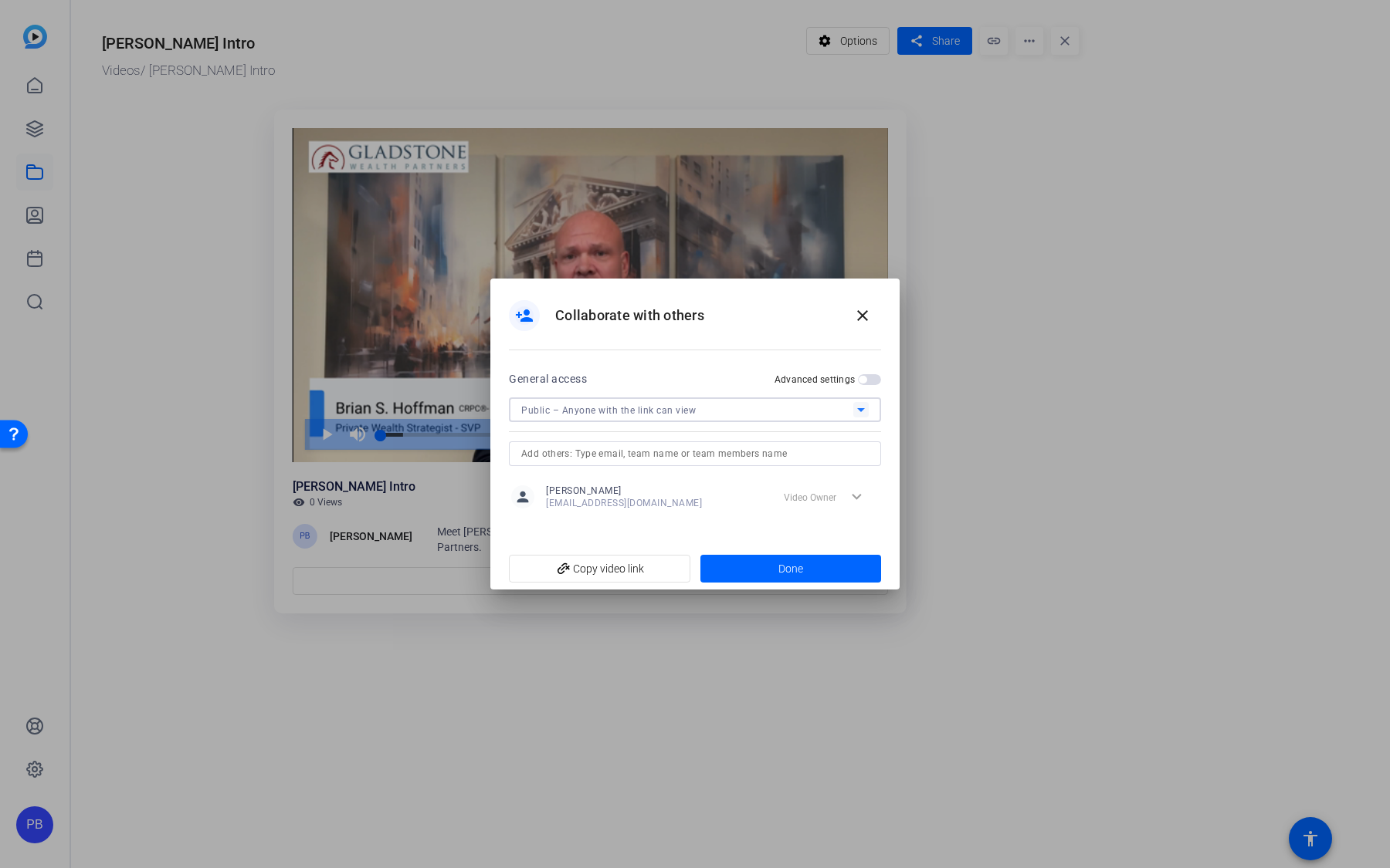
click at [710, 450] on input "text" at bounding box center [695, 453] width 348 height 18
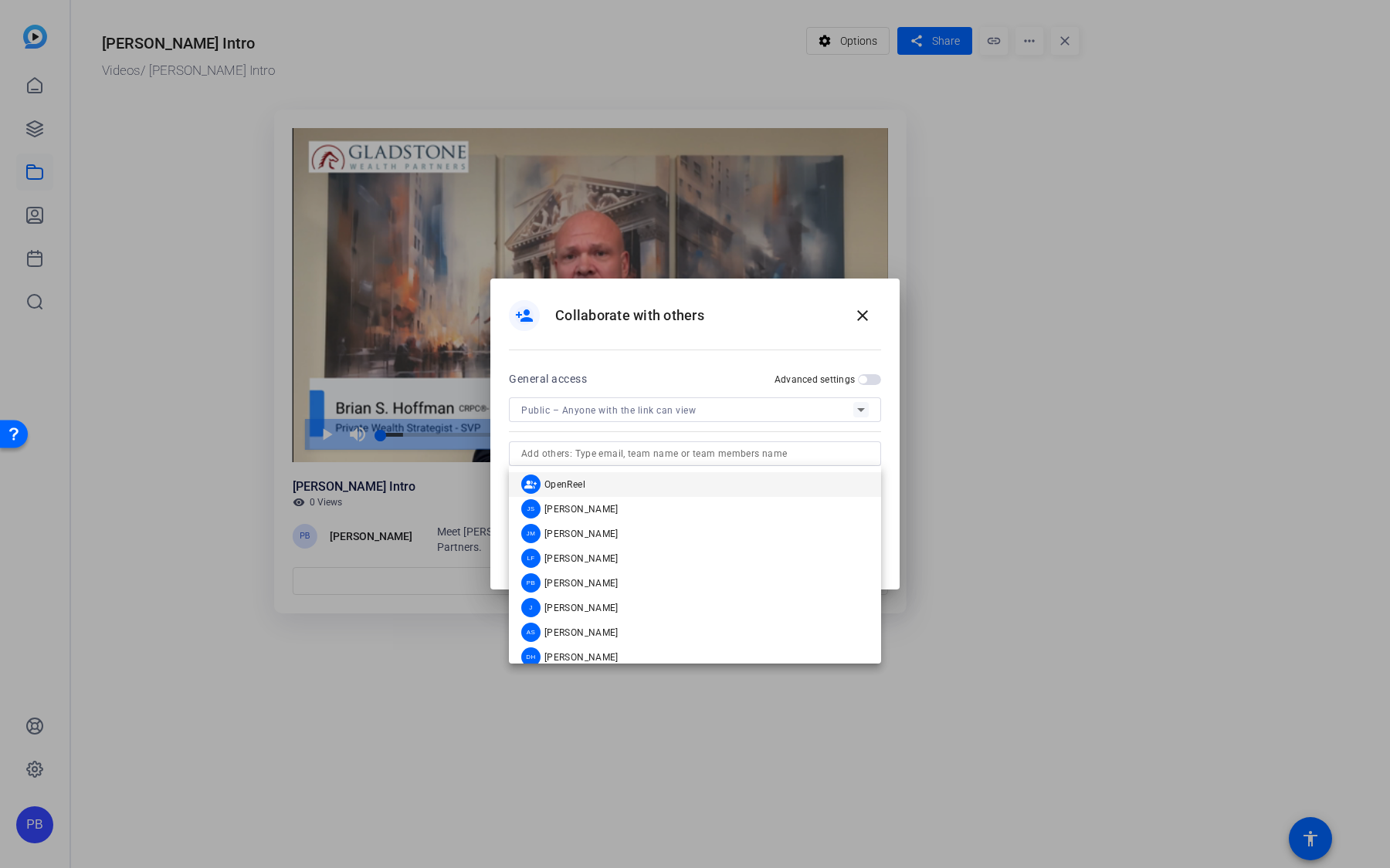
click at [731, 420] on div "Public – Anyone with the link can view" at bounding box center [695, 410] width 348 height 25
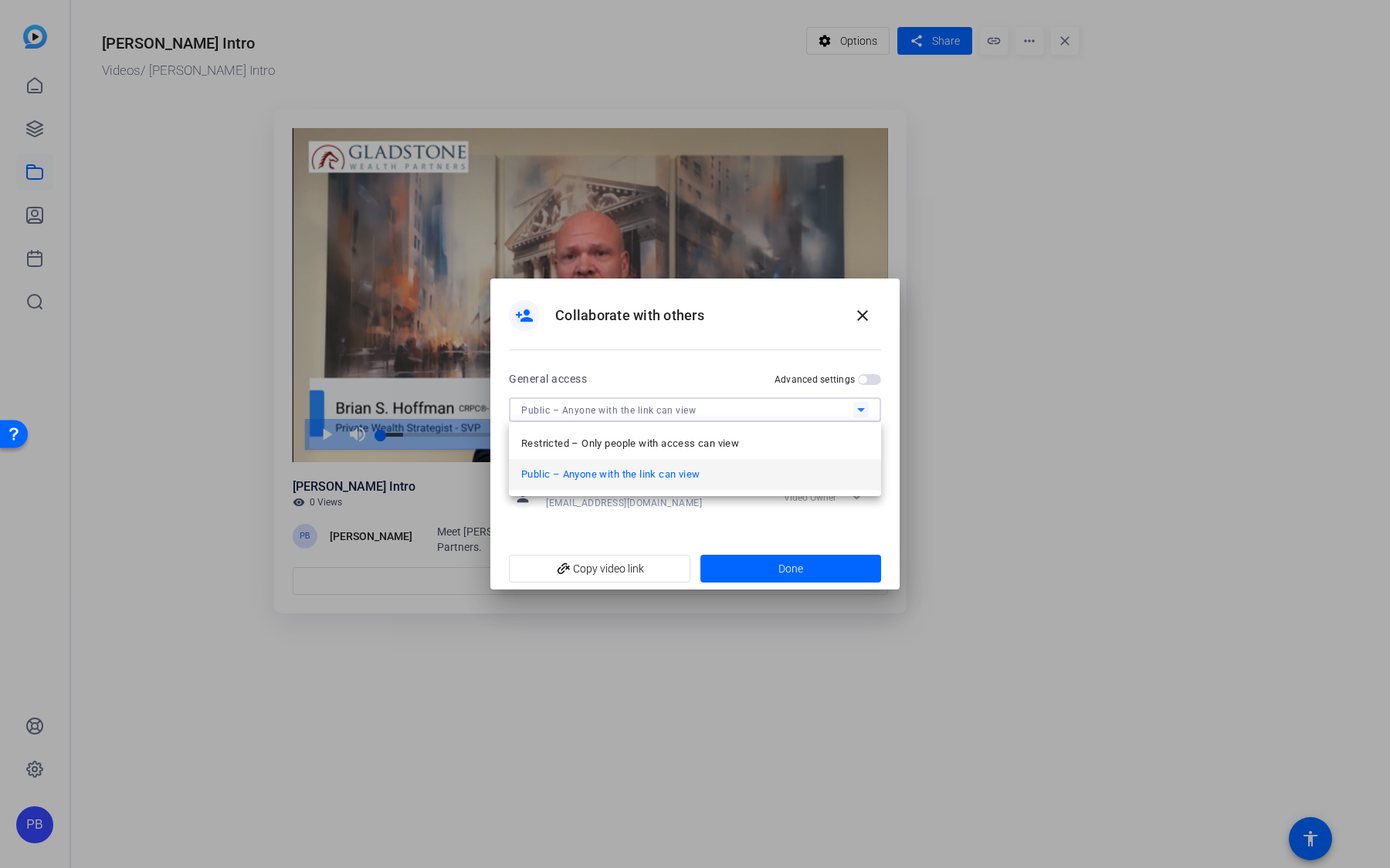
click at [869, 381] on div at bounding box center [695, 434] width 1390 height 868
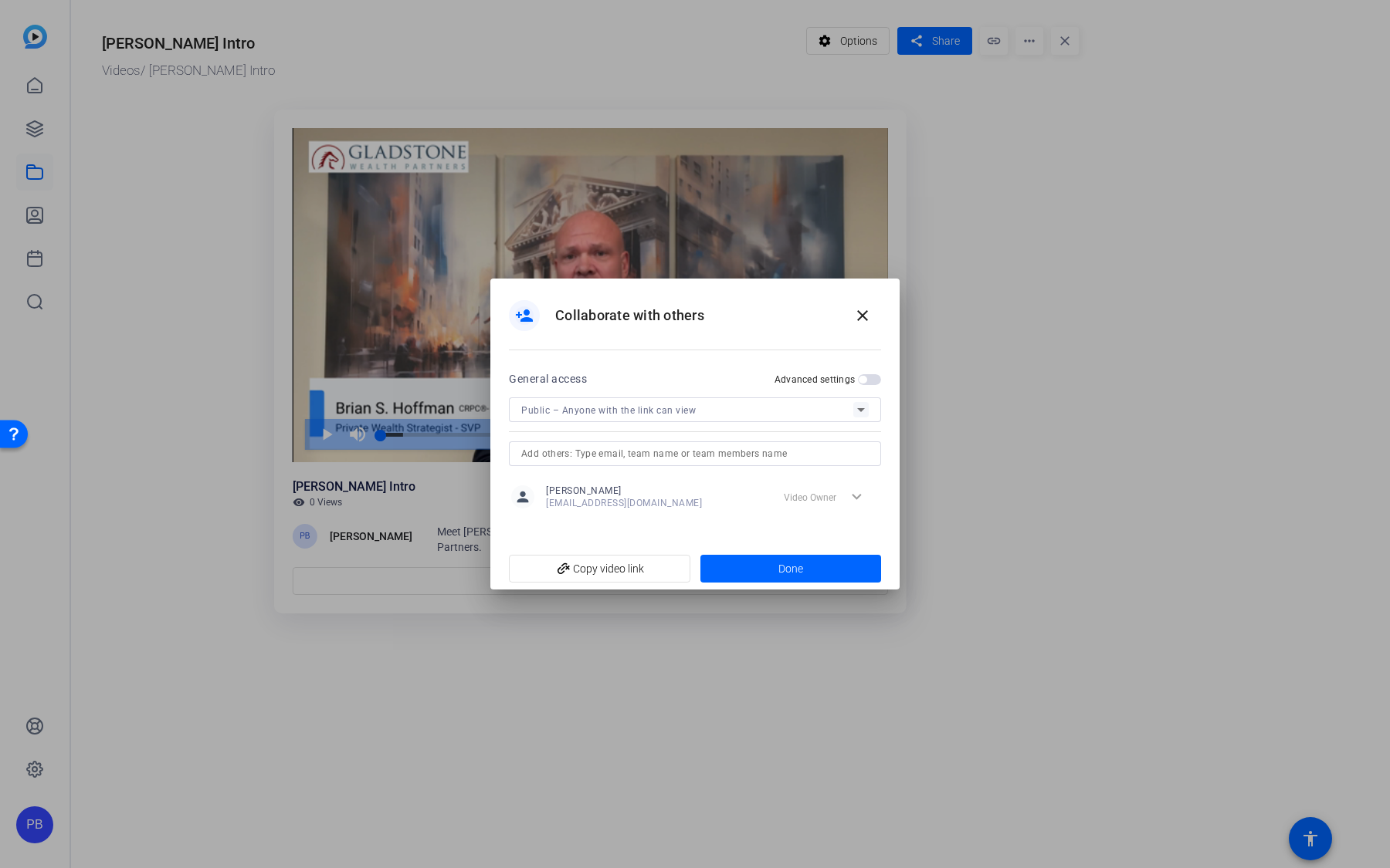
click at [870, 381] on span "button" at bounding box center [869, 379] width 23 height 11
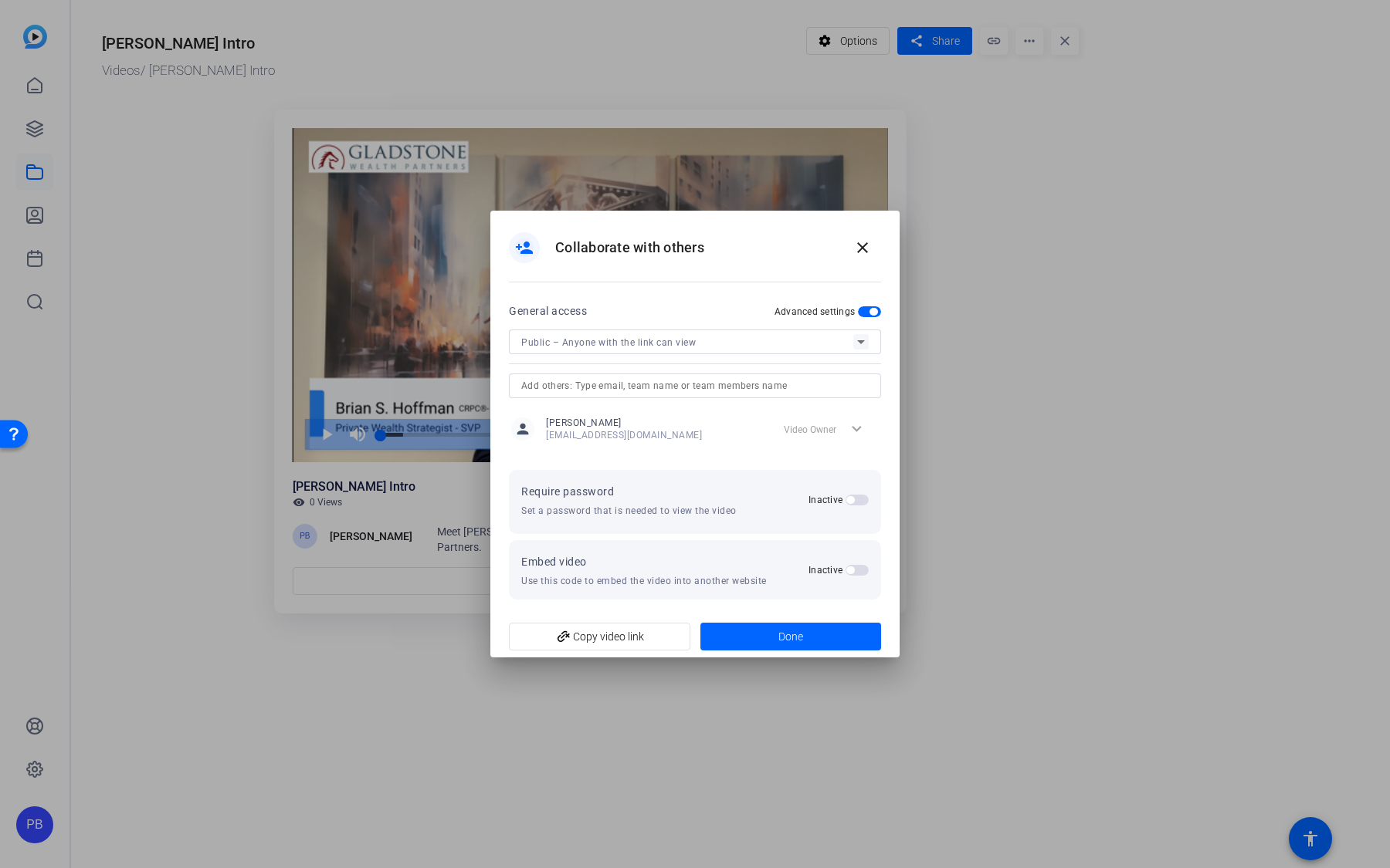
click at [856, 501] on span "button" at bounding box center [857, 500] width 23 height 11
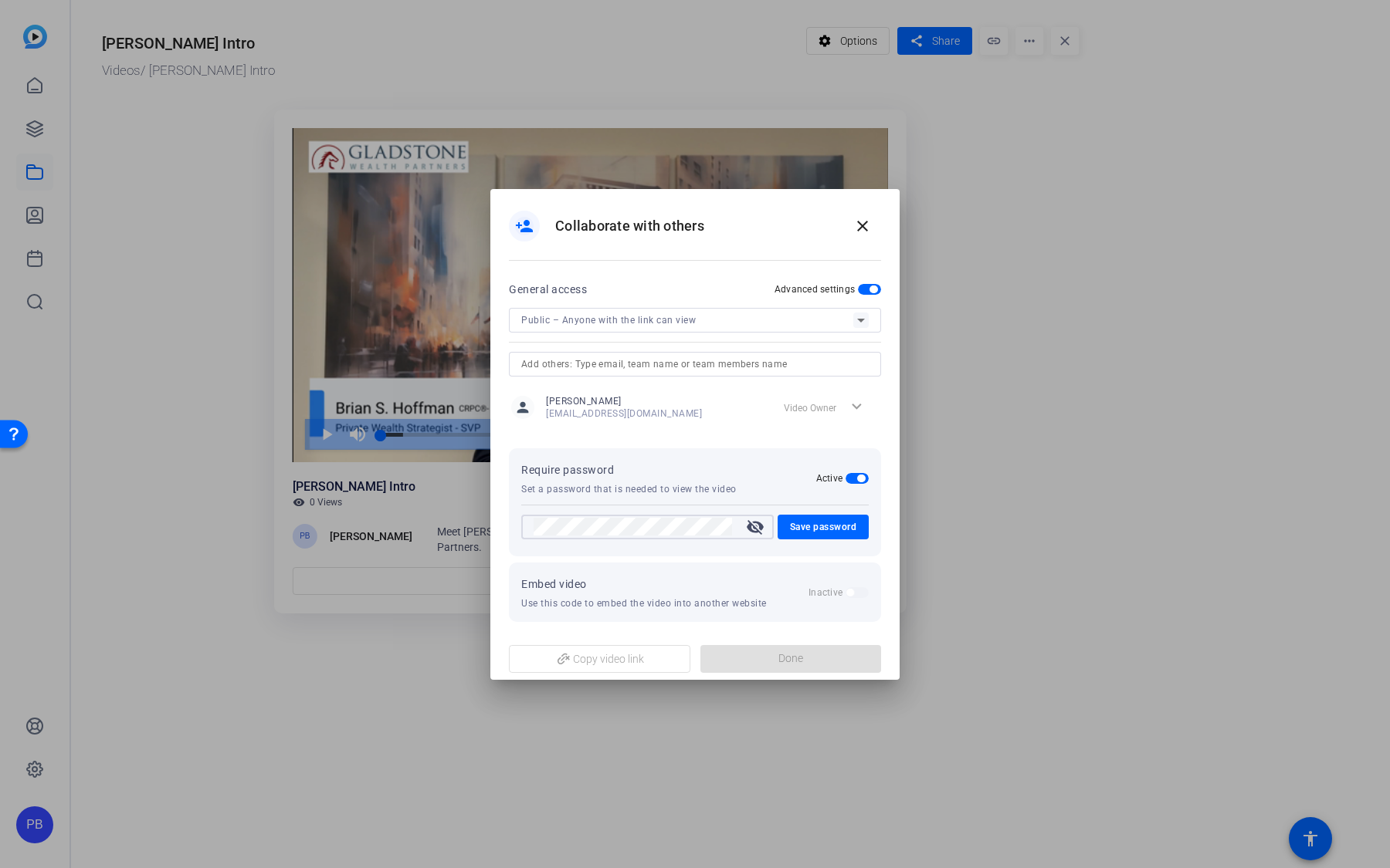
click at [758, 524] on mat-icon "visibility_off" at bounding box center [755, 527] width 37 height 18
click at [517, 523] on openreel-set-password "Require password Set a password that is needed to view the video Active visibil…" at bounding box center [695, 502] width 373 height 108
click at [474, 521] on div "person_add Collaborate with others close General access Advanced settings Publi…" at bounding box center [695, 434] width 1390 height 868
click at [810, 518] on span "Save password" at bounding box center [823, 527] width 67 height 18
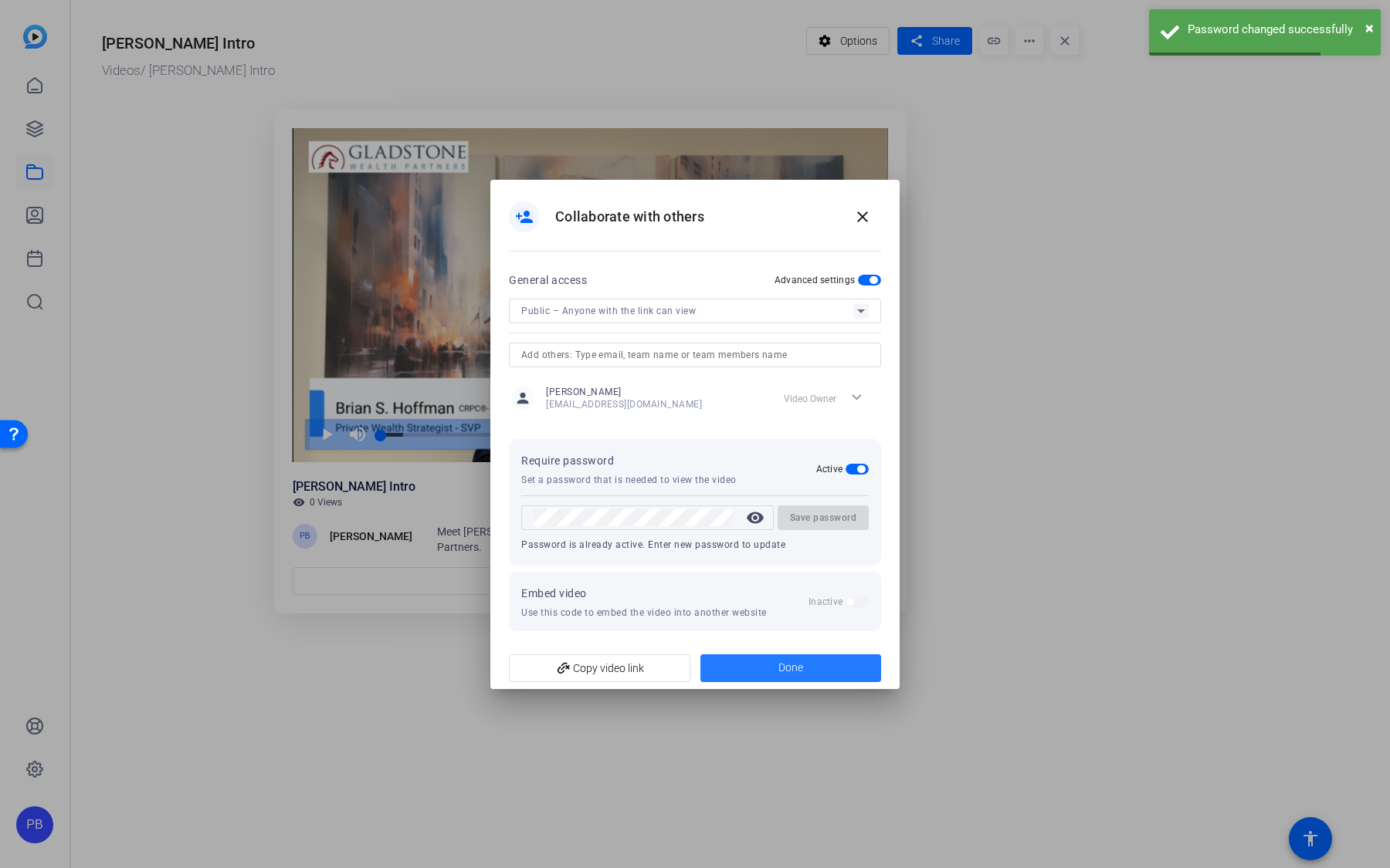
click at [770, 671] on span at bounding box center [791, 668] width 181 height 37
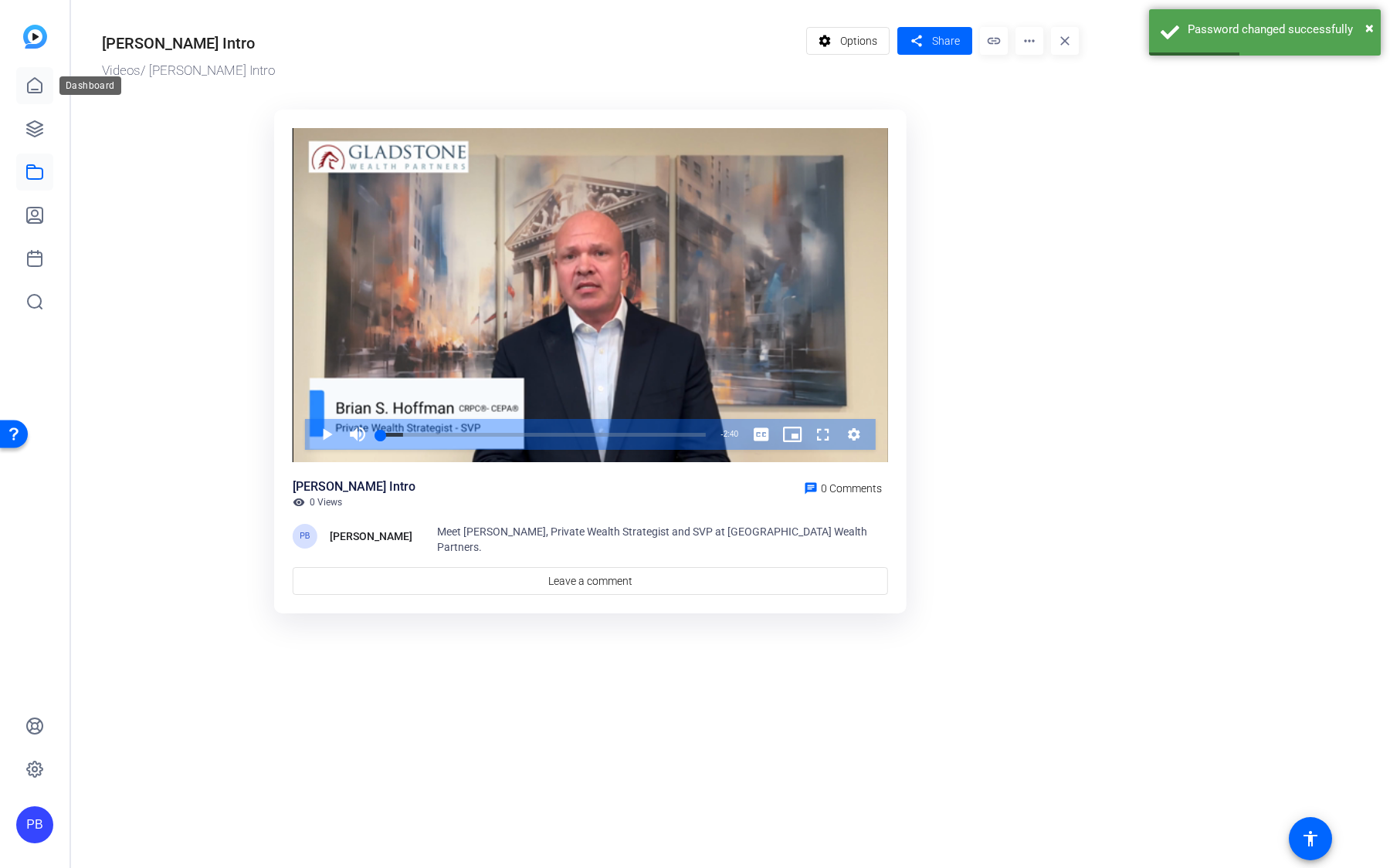
click at [43, 76] on icon at bounding box center [35, 85] width 18 height 18
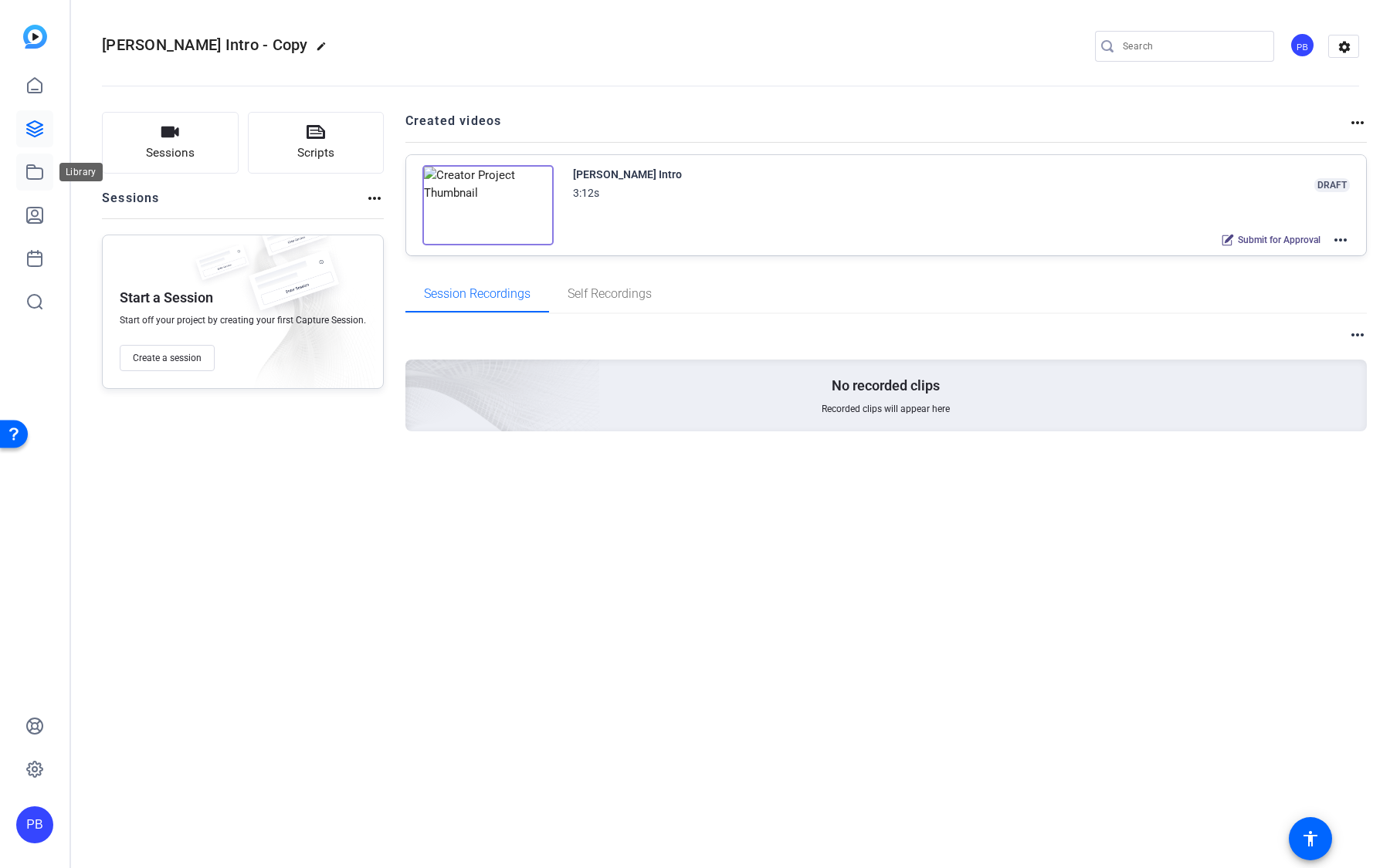
click at [36, 180] on icon at bounding box center [35, 172] width 18 height 18
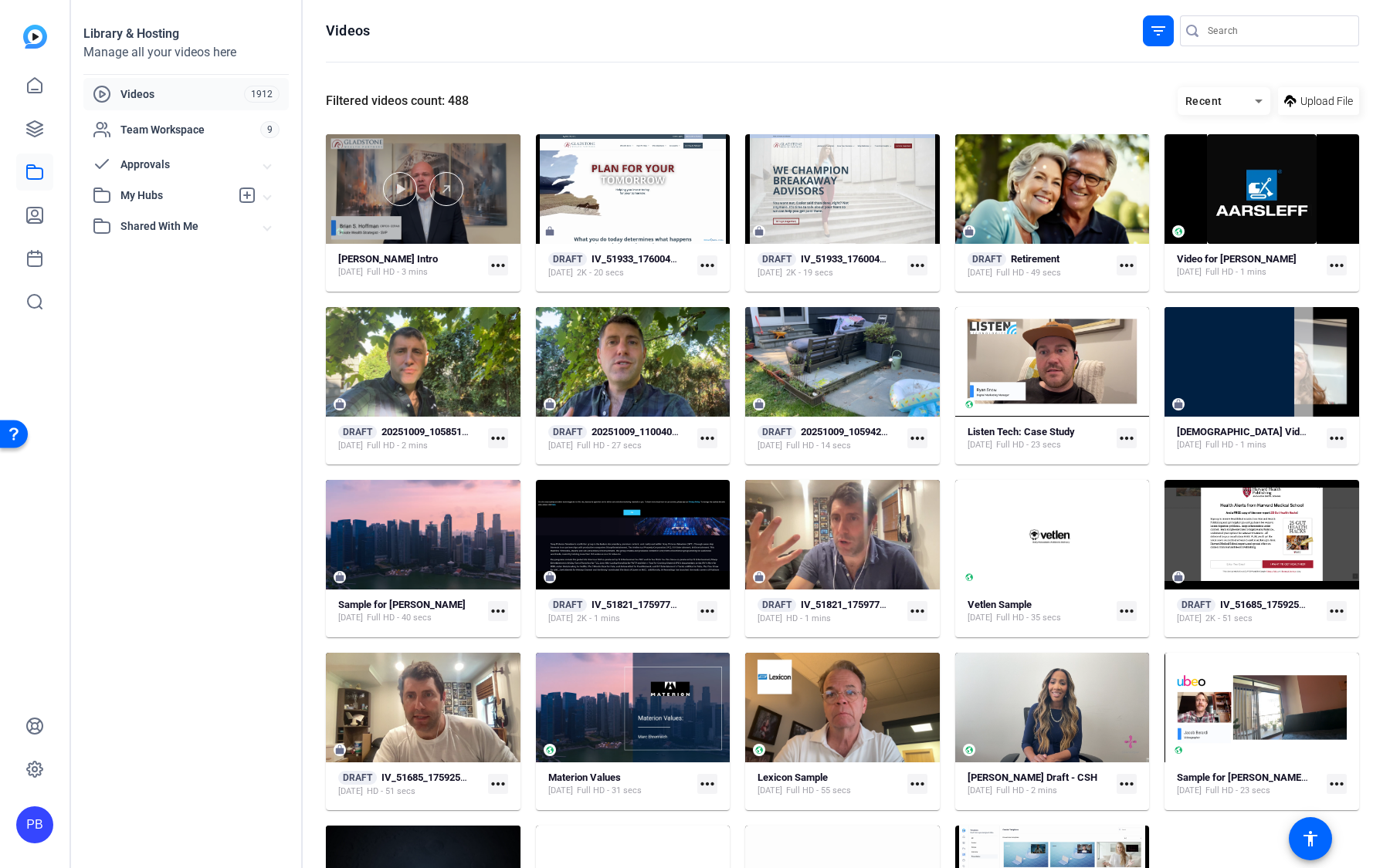
click at [465, 228] on div at bounding box center [423, 189] width 195 height 109
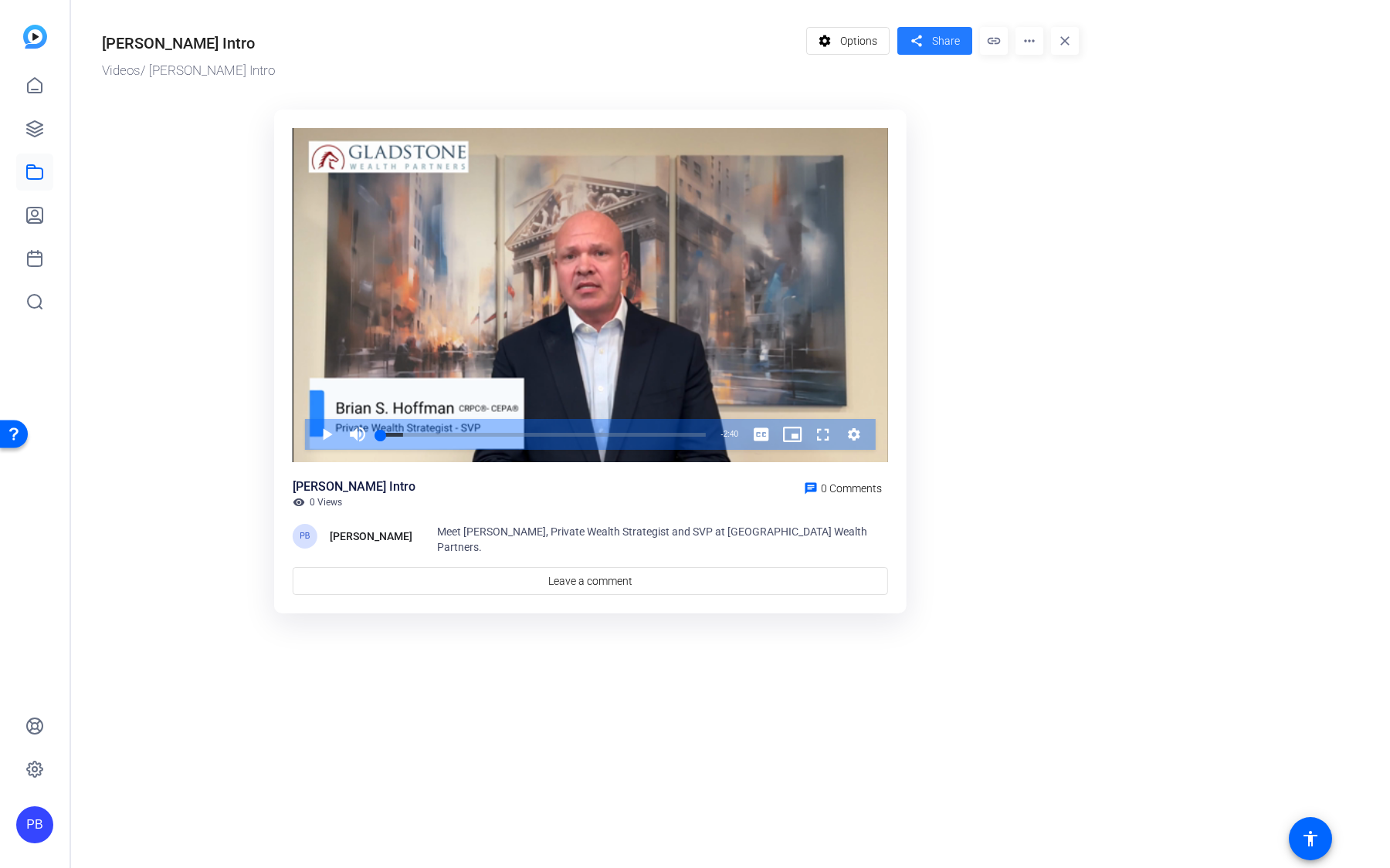
click at [945, 41] on span "Share" at bounding box center [946, 41] width 28 height 17
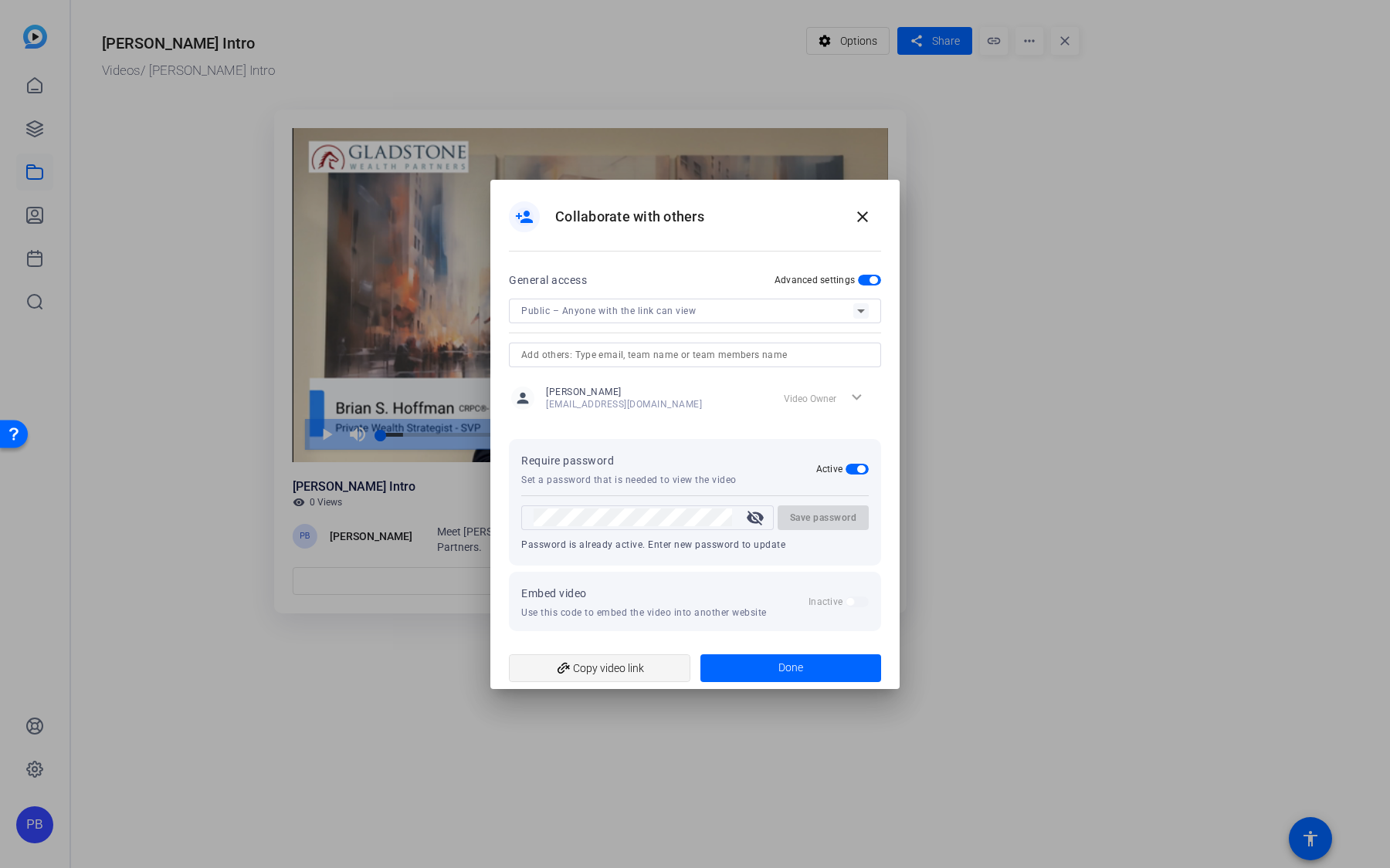
click at [603, 674] on span "add_link Copy video link" at bounding box center [599, 668] width 156 height 29
click at [944, 420] on div at bounding box center [695, 434] width 1390 height 868
